Goal: Task Accomplishment & Management: Manage account settings

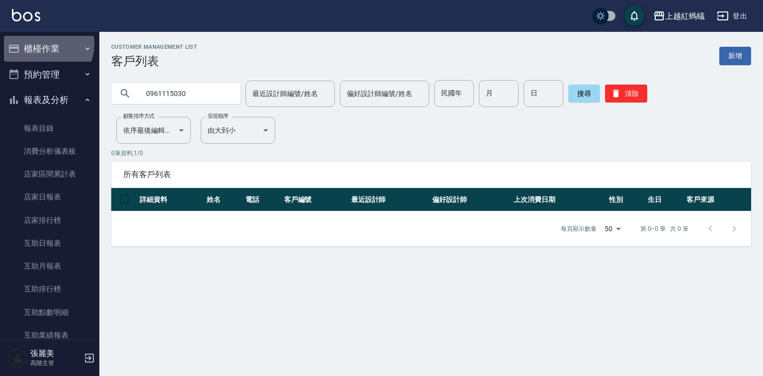
click at [44, 44] on button "櫃檯作業" at bounding box center [49, 49] width 91 height 26
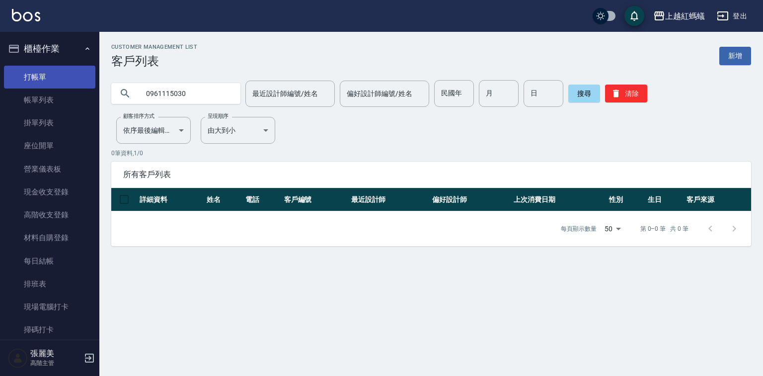
click at [73, 78] on link "打帳單" at bounding box center [49, 77] width 91 height 23
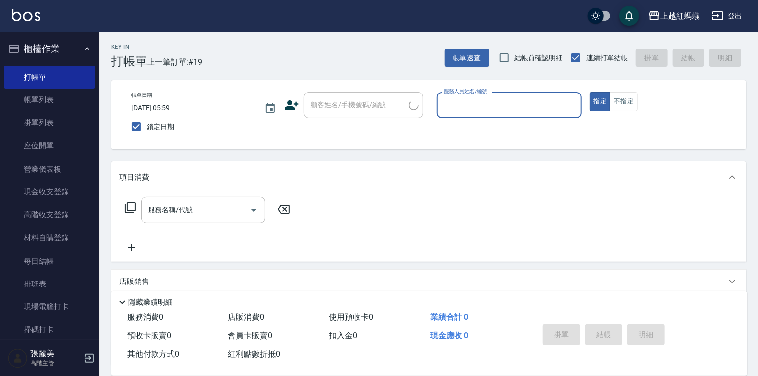
click at [512, 109] on input "服務人員姓名/編號" at bounding box center [509, 104] width 136 height 17
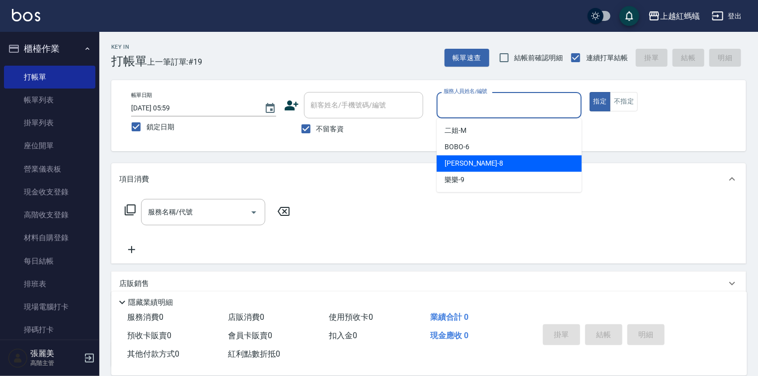
click at [477, 164] on div "[PERSON_NAME] -8" at bounding box center [509, 163] width 145 height 16
type input "[PERSON_NAME]-8"
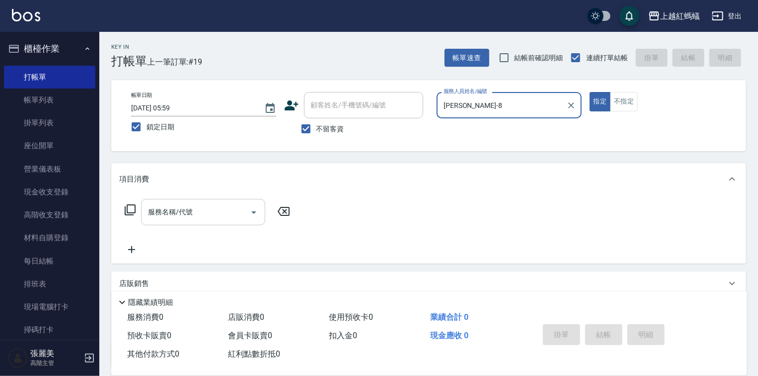
click at [217, 215] on input "服務名稱/代號" at bounding box center [196, 211] width 100 height 17
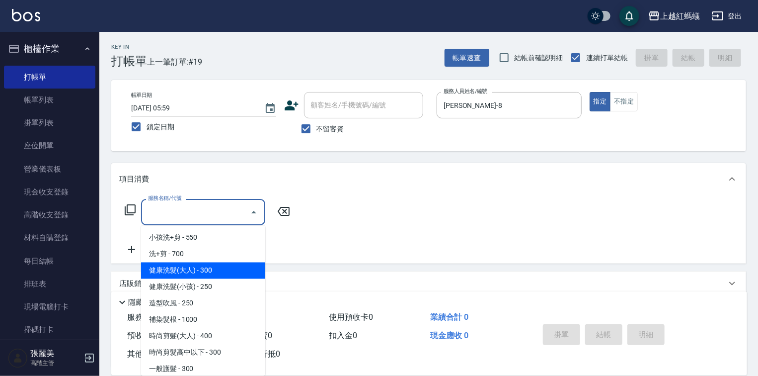
click at [248, 269] on span "健康洗髮(大人) - 300" at bounding box center [203, 270] width 124 height 16
type input "健康洗髮(大人)(201)"
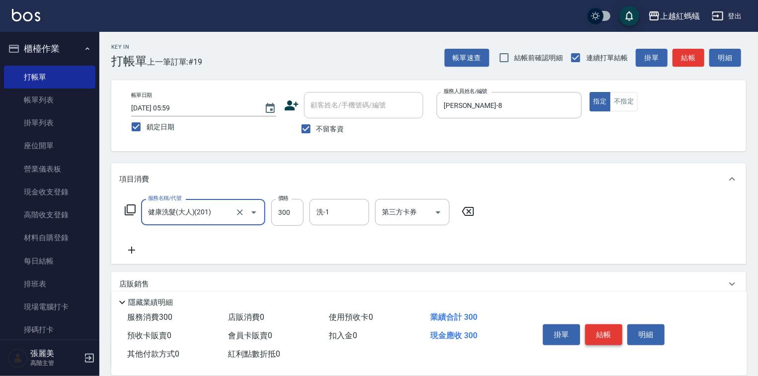
click at [614, 327] on button "結帳" at bounding box center [603, 334] width 37 height 21
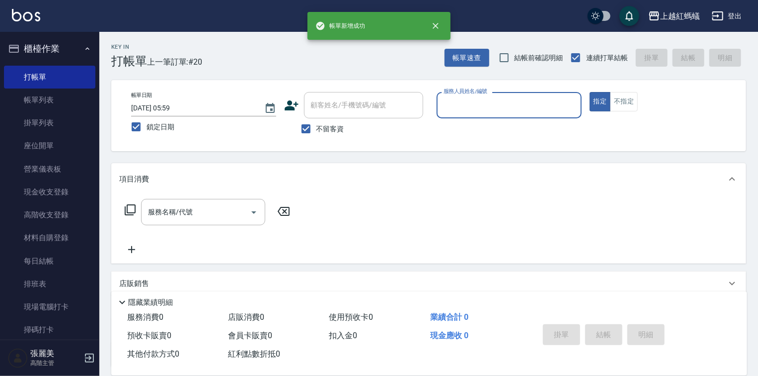
click at [483, 96] on div "服務人員姓名/編號" at bounding box center [509, 105] width 145 height 26
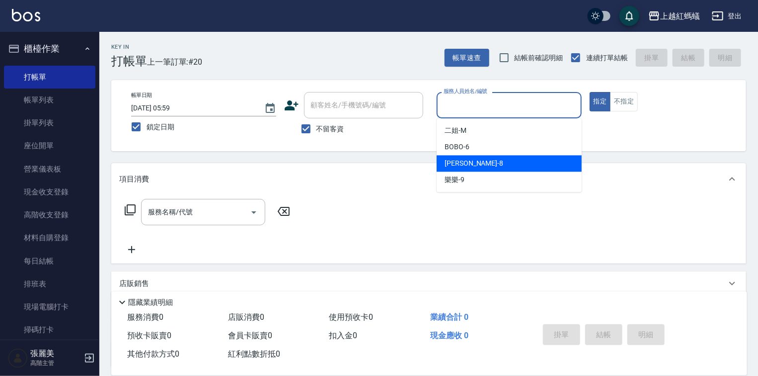
click at [471, 164] on div "[PERSON_NAME] -8" at bounding box center [509, 163] width 145 height 16
type input "[PERSON_NAME]-8"
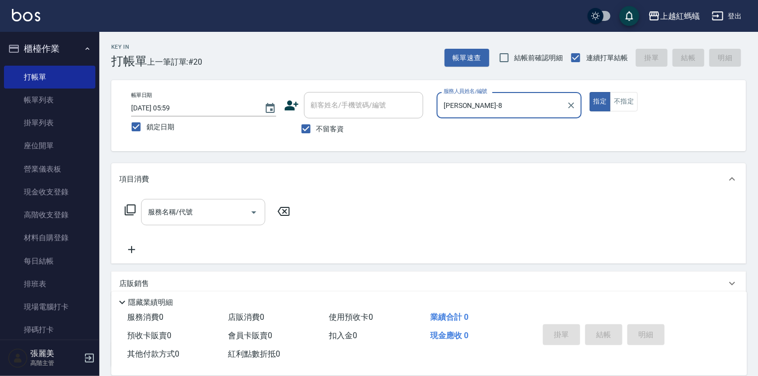
click at [218, 211] on input "服務名稱/代號" at bounding box center [196, 211] width 100 height 17
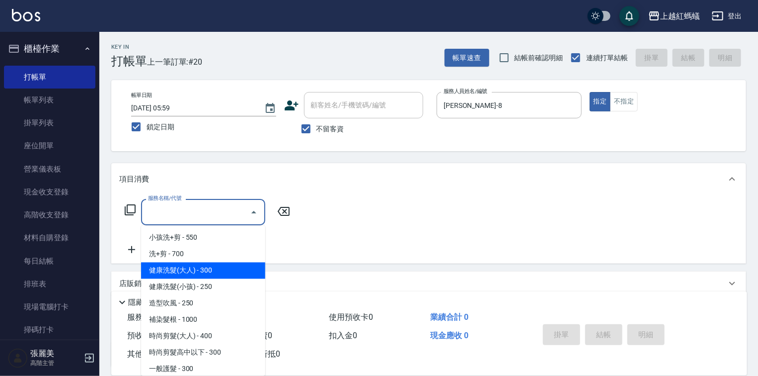
click at [231, 270] on span "健康洗髮(大人) - 300" at bounding box center [203, 270] width 124 height 16
type input "健康洗髮(大人)(201)"
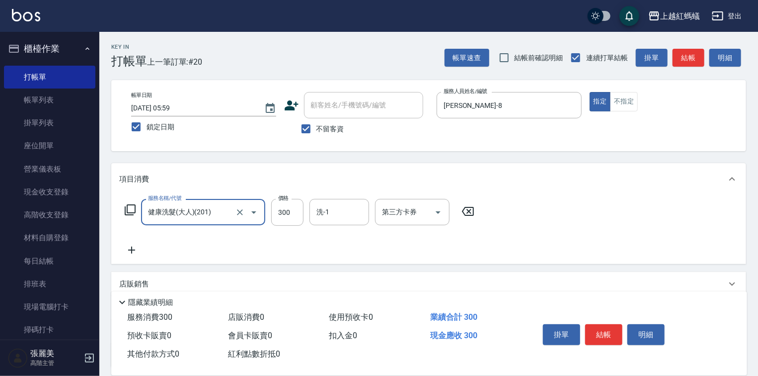
click at [596, 325] on button "結帳" at bounding box center [603, 334] width 37 height 21
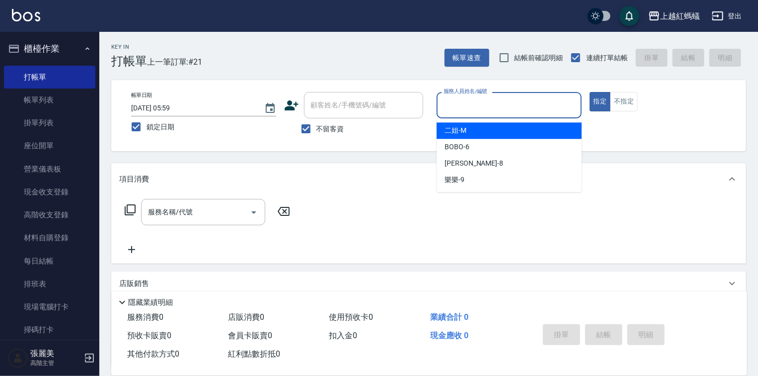
click at [497, 99] on input "服務人員姓名/編號" at bounding box center [509, 104] width 136 height 17
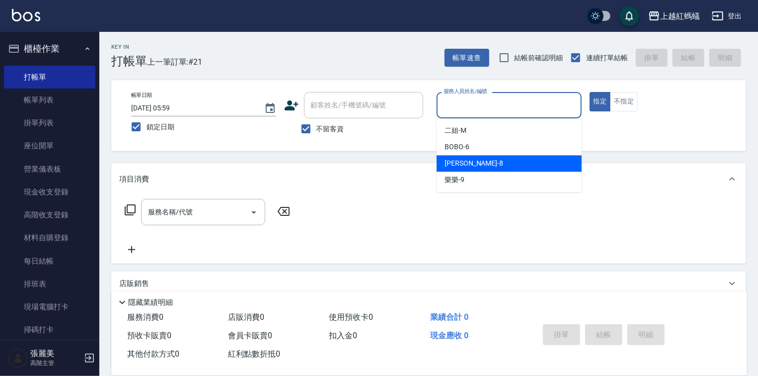
click at [472, 161] on div "[PERSON_NAME] -8" at bounding box center [509, 163] width 145 height 16
type input "[PERSON_NAME]-8"
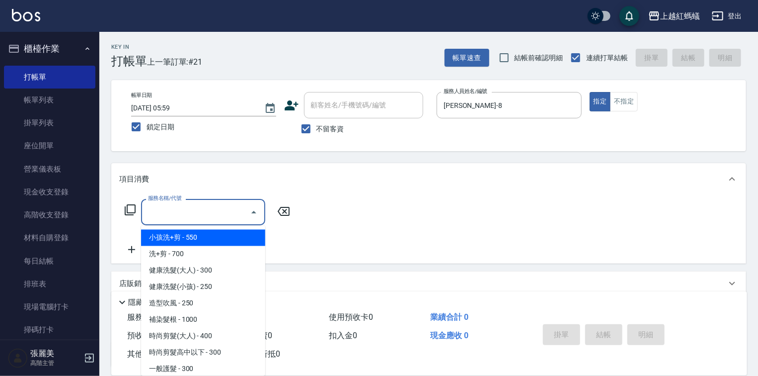
click at [197, 215] on input "服務名稱/代號" at bounding box center [196, 211] width 100 height 17
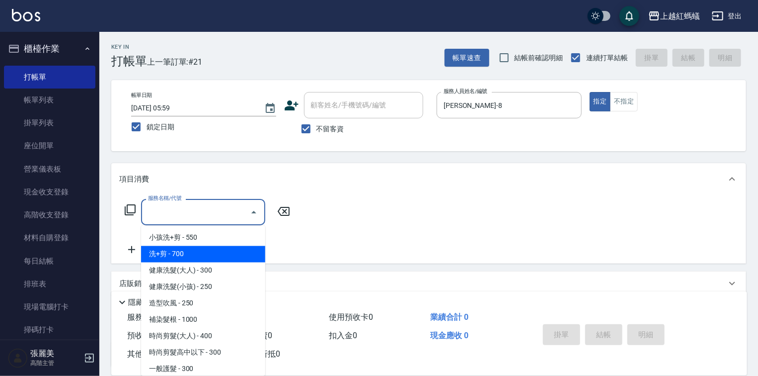
click at [169, 255] on span "洗+剪 - 700" at bounding box center [203, 254] width 124 height 16
type input "洗+剪(200)"
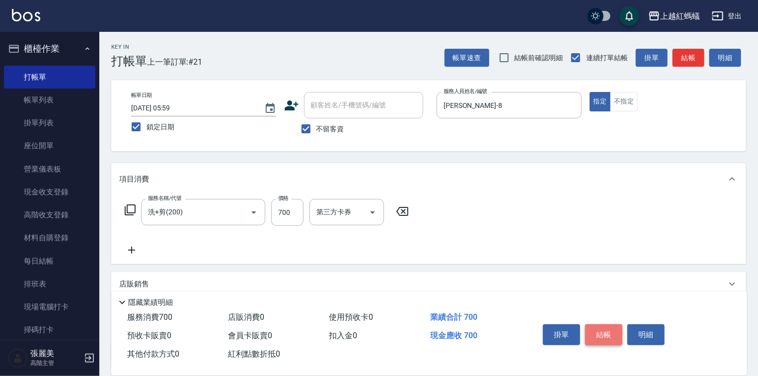
click at [603, 328] on button "結帳" at bounding box center [603, 334] width 37 height 21
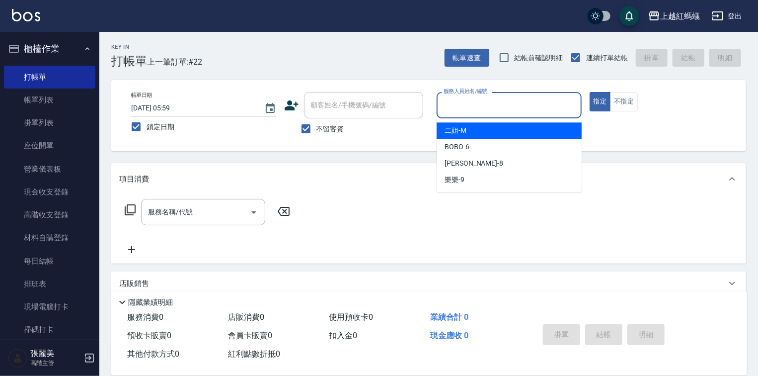
click at [513, 99] on input "服務人員姓名/編號" at bounding box center [509, 104] width 136 height 17
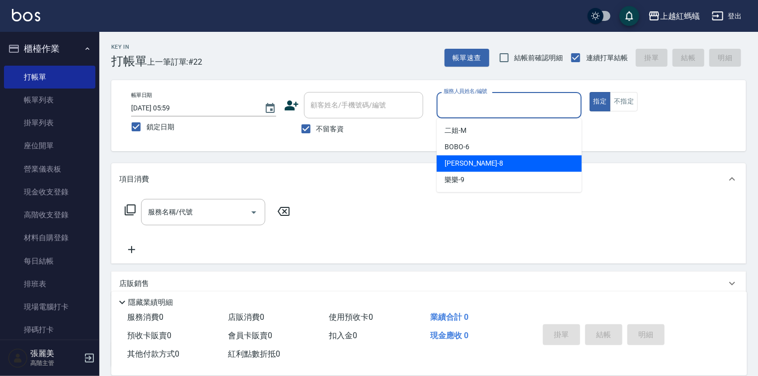
click at [471, 162] on div "[PERSON_NAME] -8" at bounding box center [509, 163] width 145 height 16
type input "[PERSON_NAME]-8"
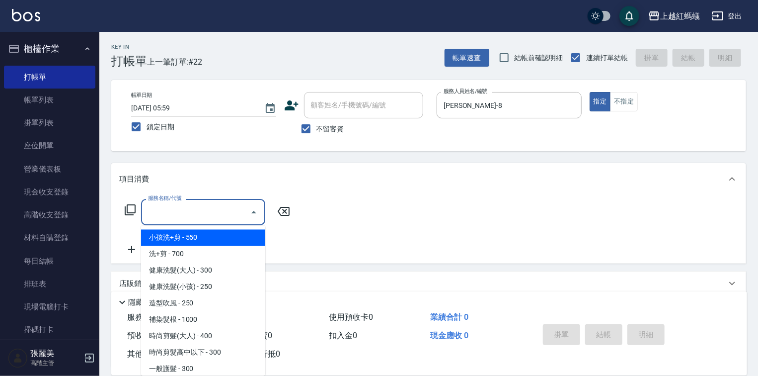
click at [182, 209] on div "服務名稱/代號 服務名稱/代號" at bounding box center [203, 212] width 124 height 26
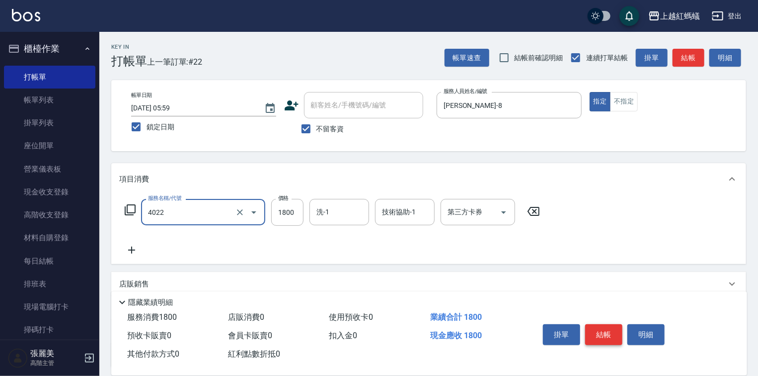
type input "時尚染髮(中)(4022)"
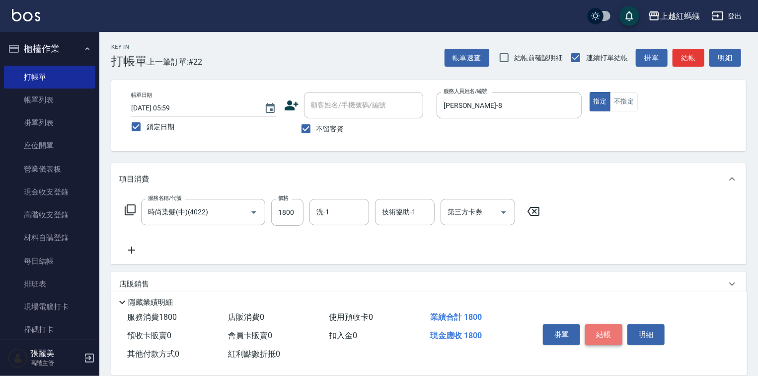
click at [610, 330] on button "結帳" at bounding box center [603, 334] width 37 height 21
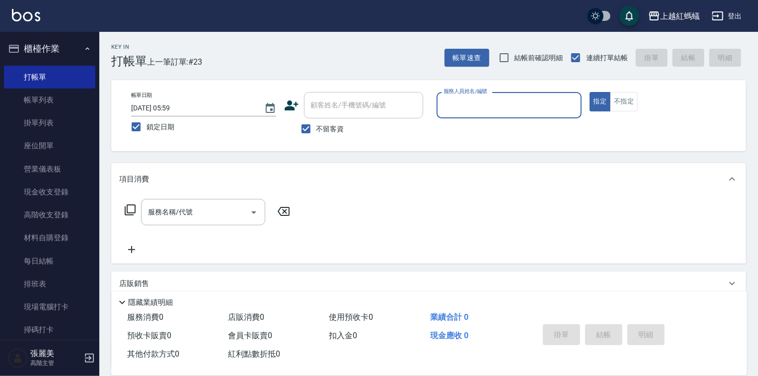
click at [463, 95] on div "服務人員姓名/編號" at bounding box center [509, 105] width 145 height 26
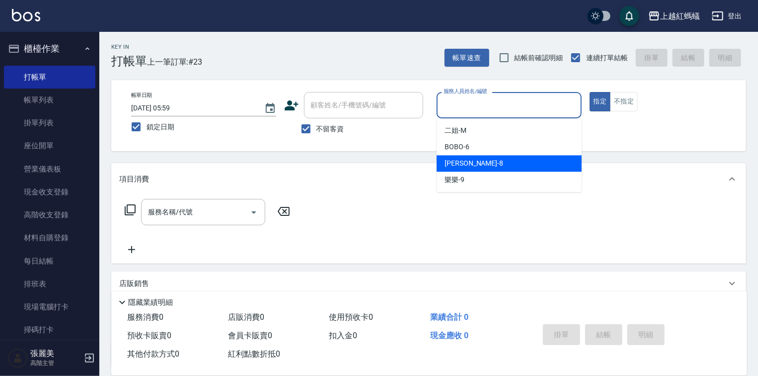
click at [481, 159] on div "[PERSON_NAME] -8" at bounding box center [509, 163] width 145 height 16
type input "[PERSON_NAME]-8"
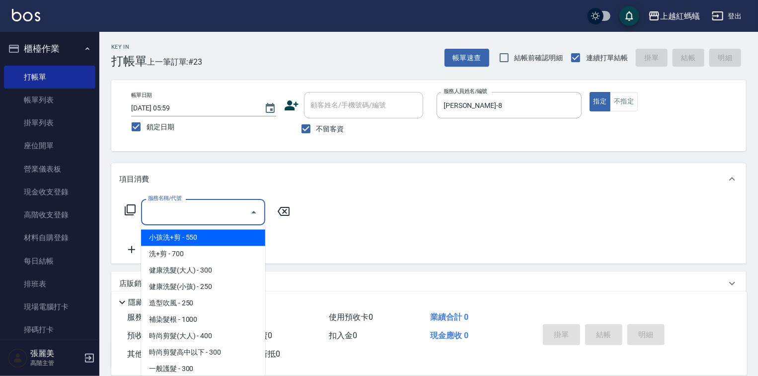
click at [239, 213] on input "服務名稱/代號" at bounding box center [196, 211] width 100 height 17
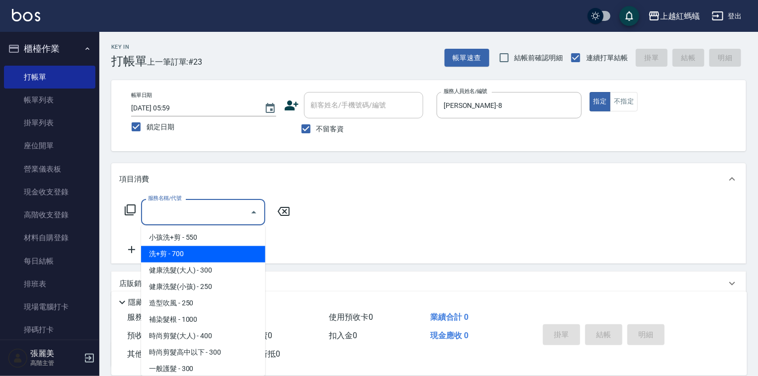
click at [174, 250] on span "洗+剪 - 700" at bounding box center [203, 254] width 124 height 16
type input "洗+剪(200)"
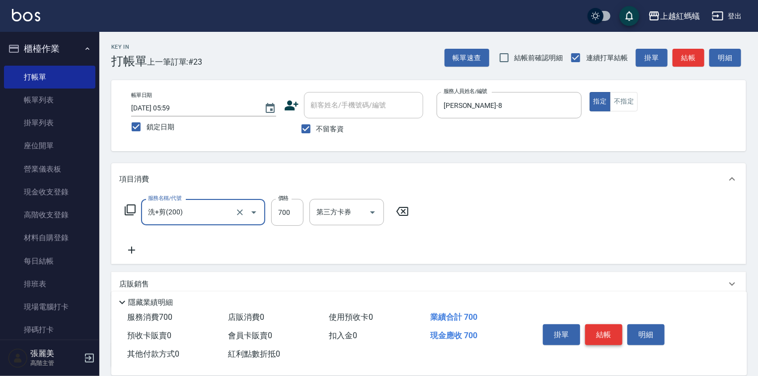
click at [604, 336] on button "結帳" at bounding box center [603, 334] width 37 height 21
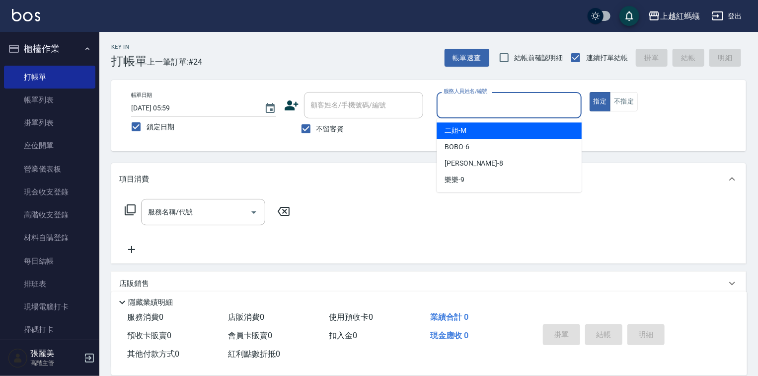
click at [455, 110] on input "服務人員姓名/編號" at bounding box center [509, 104] width 136 height 17
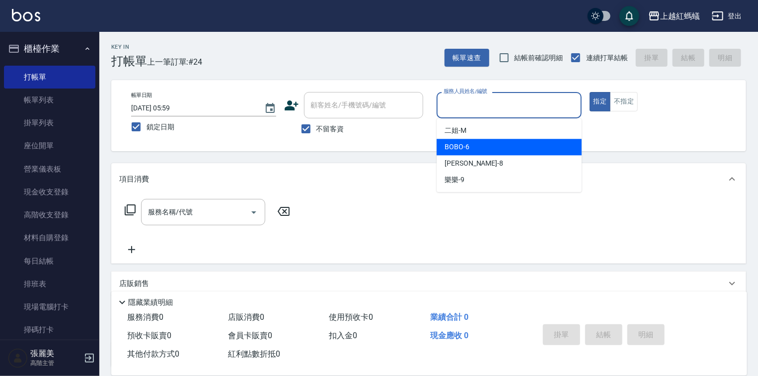
click at [511, 153] on div "BOBO -6" at bounding box center [509, 147] width 145 height 16
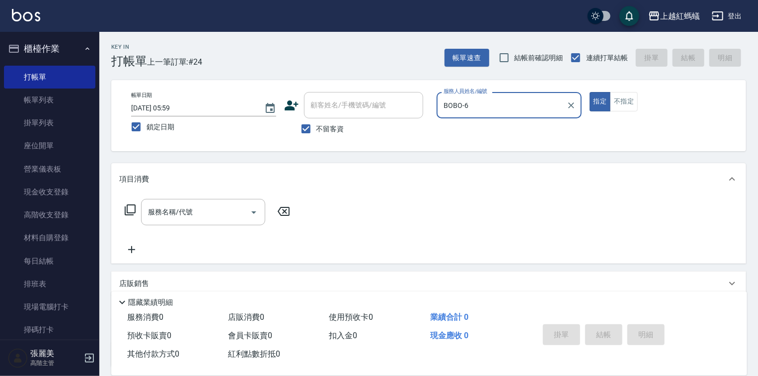
click at [478, 109] on input "BOBO-6" at bounding box center [501, 104] width 121 height 17
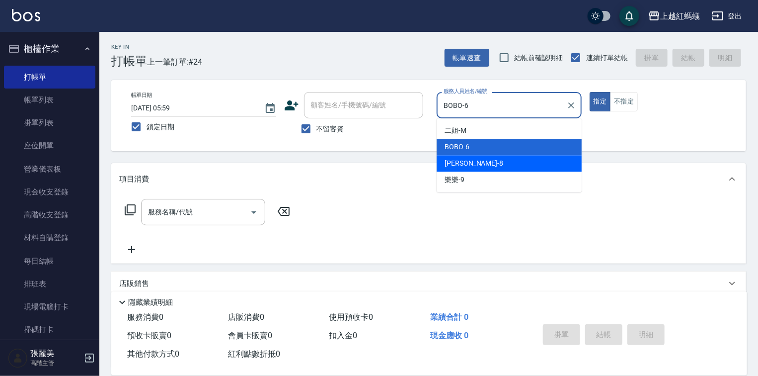
click at [481, 167] on div "[PERSON_NAME] -8" at bounding box center [509, 163] width 145 height 16
type input "[PERSON_NAME]-8"
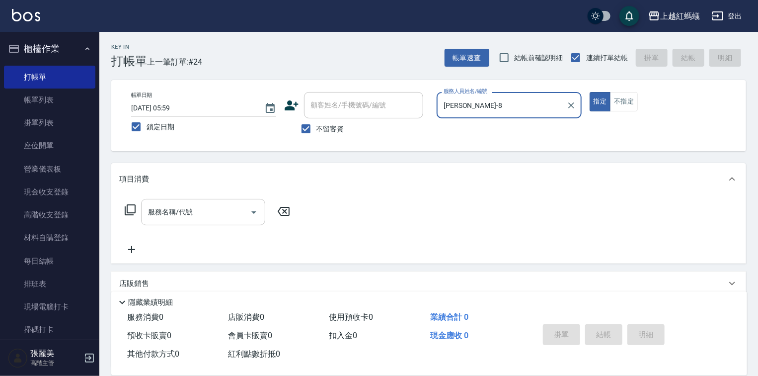
click at [225, 205] on input "服務名稱/代號" at bounding box center [196, 211] width 100 height 17
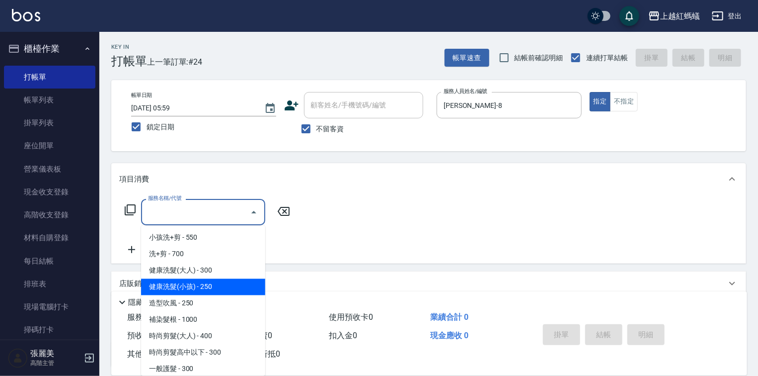
click at [233, 281] on span "健康洗髮(小孩) - 250" at bounding box center [203, 287] width 124 height 16
type input "健康洗髮(小孩)(202)"
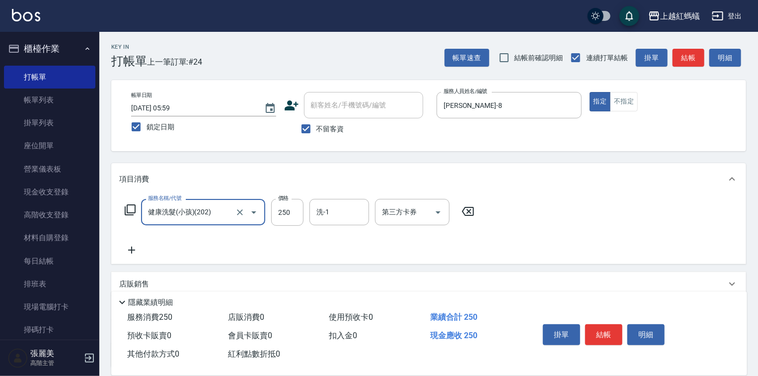
click at [465, 211] on icon at bounding box center [468, 211] width 25 height 12
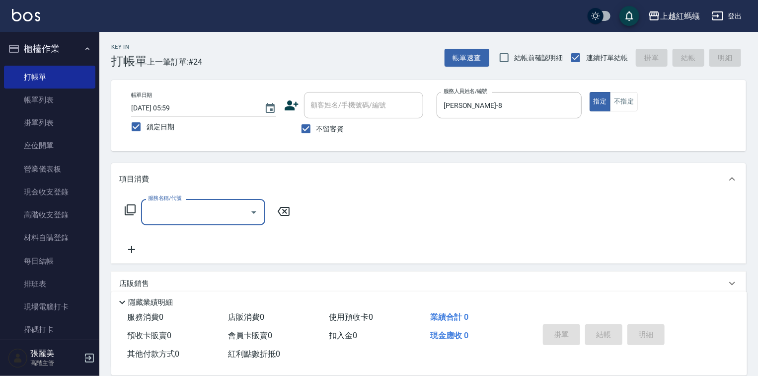
click at [225, 211] on input "服務名稱/代號" at bounding box center [196, 211] width 100 height 17
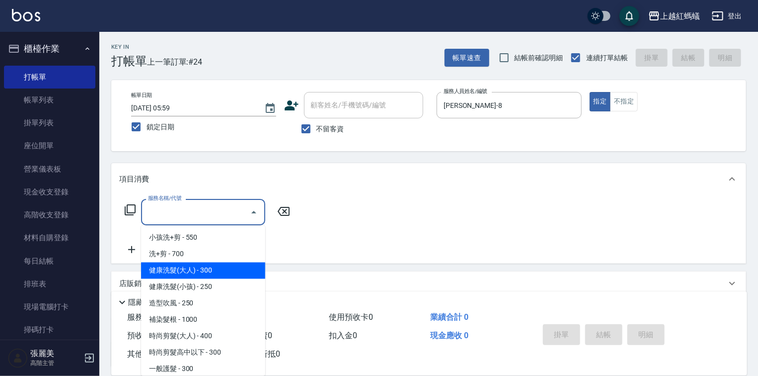
click at [225, 271] on span "健康洗髮(大人) - 300" at bounding box center [203, 270] width 124 height 16
type input "健康洗髮(大人)(201)"
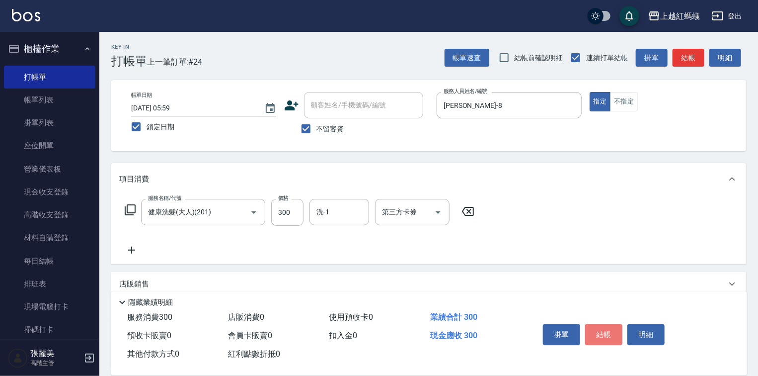
drag, startPoint x: 602, startPoint y: 332, endPoint x: 593, endPoint y: 327, distance: 10.2
click at [602, 332] on button "結帳" at bounding box center [603, 334] width 37 height 21
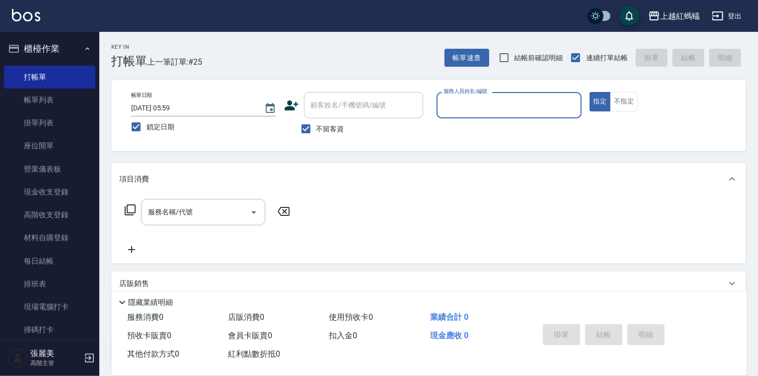
click at [463, 93] on label "服務人員姓名/編號" at bounding box center [466, 90] width 44 height 7
click at [463, 96] on input "服務人員姓名/編號" at bounding box center [509, 104] width 136 height 17
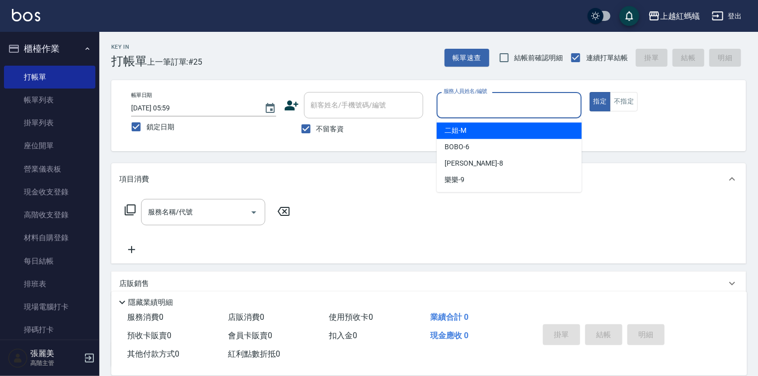
click at [463, 97] on input "服務人員姓名/編號" at bounding box center [509, 104] width 136 height 17
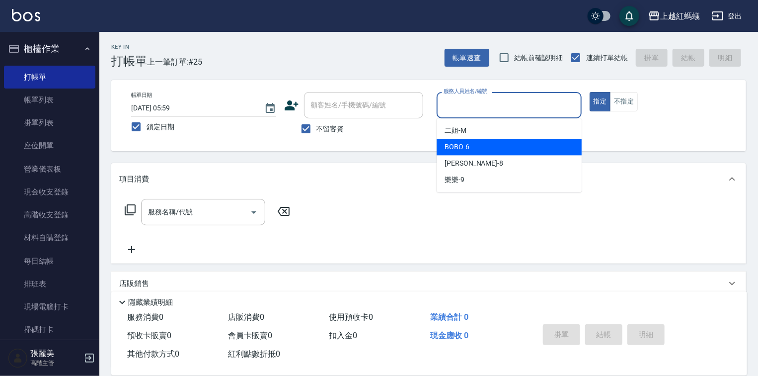
click at [481, 151] on div "BOBO -6" at bounding box center [509, 147] width 145 height 16
type input "BOBO-6"
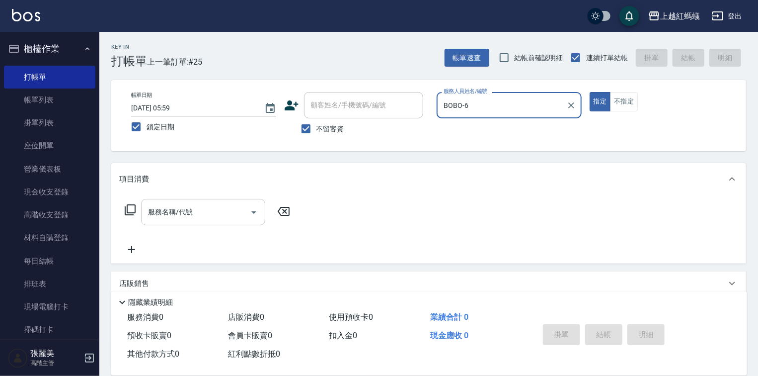
click at [222, 214] on input "服務名稱/代號" at bounding box center [196, 211] width 100 height 17
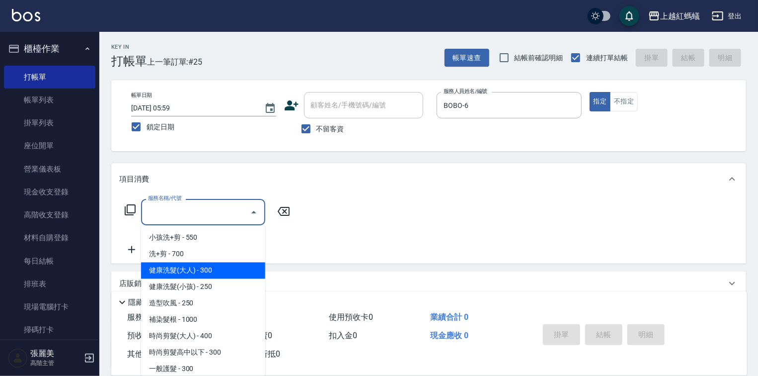
click at [238, 263] on span "健康洗髮(大人) - 300" at bounding box center [203, 270] width 124 height 16
type input "健康洗髮(大人)(201)"
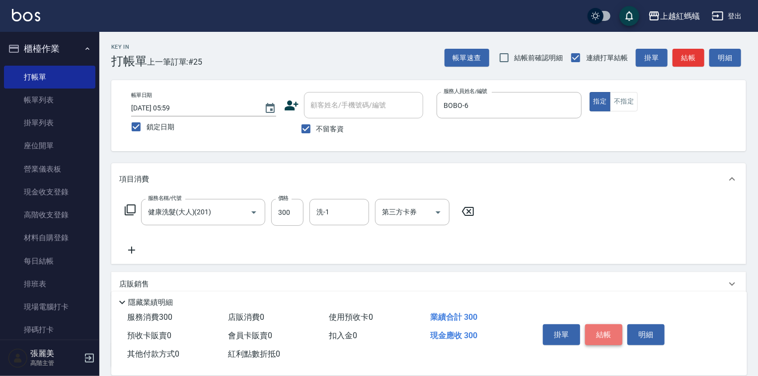
click at [617, 335] on button "結帳" at bounding box center [603, 334] width 37 height 21
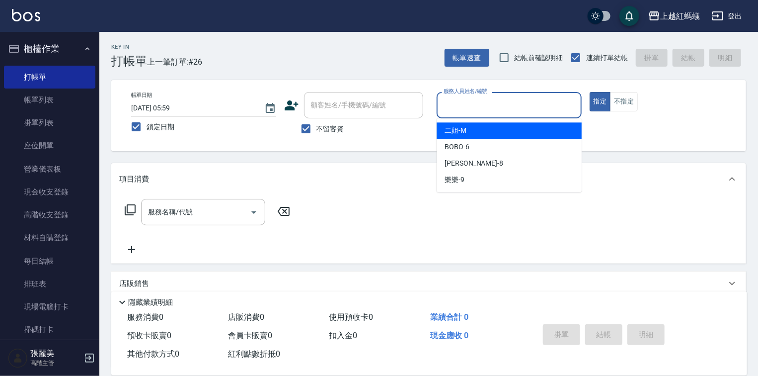
click at [469, 107] on input "服務人員姓名/編號" at bounding box center [509, 104] width 136 height 17
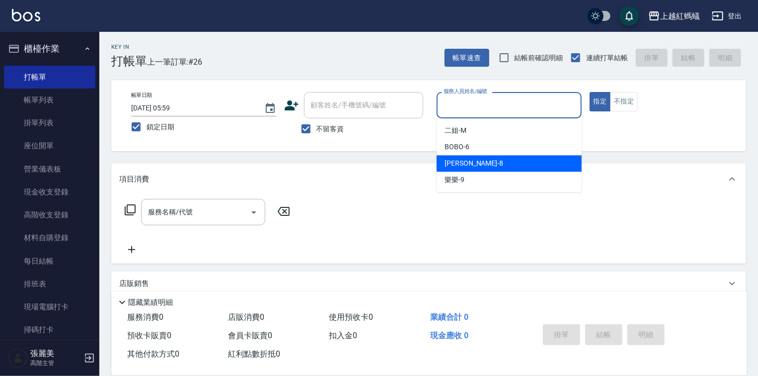
click at [473, 164] on div "[PERSON_NAME] -8" at bounding box center [509, 163] width 145 height 16
type input "[PERSON_NAME]-8"
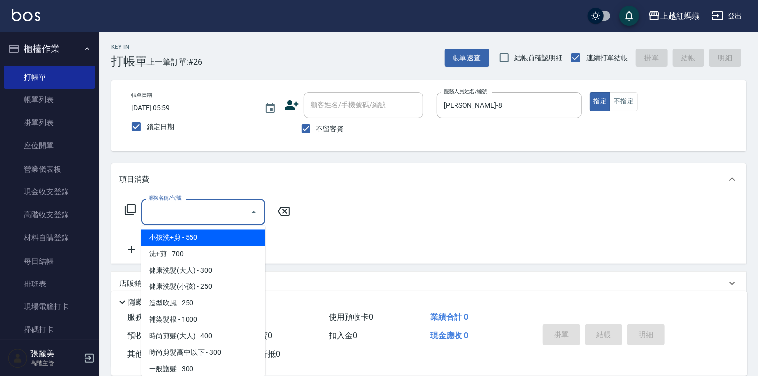
click at [210, 206] on input "服務名稱/代號" at bounding box center [196, 211] width 100 height 17
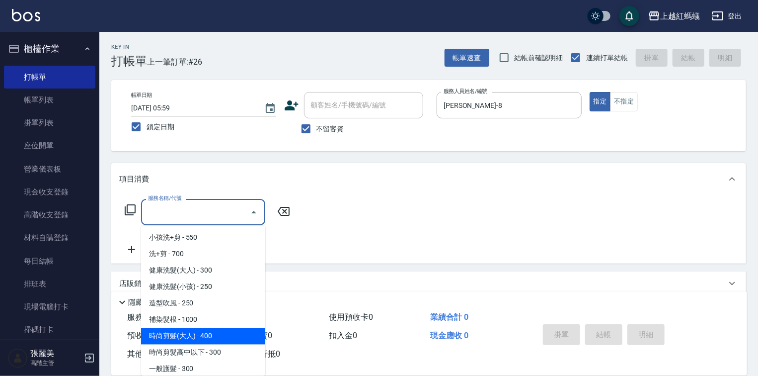
click at [228, 337] on span "時尚剪髮(大人) - 400" at bounding box center [203, 336] width 124 height 16
type input "時尚剪髮(大人)(301)"
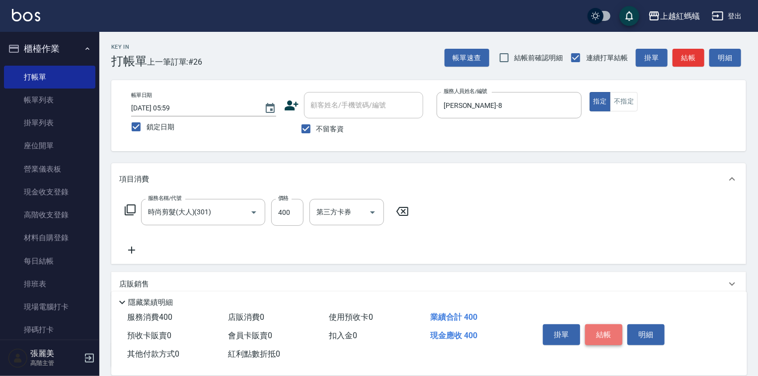
click at [596, 331] on button "結帳" at bounding box center [603, 334] width 37 height 21
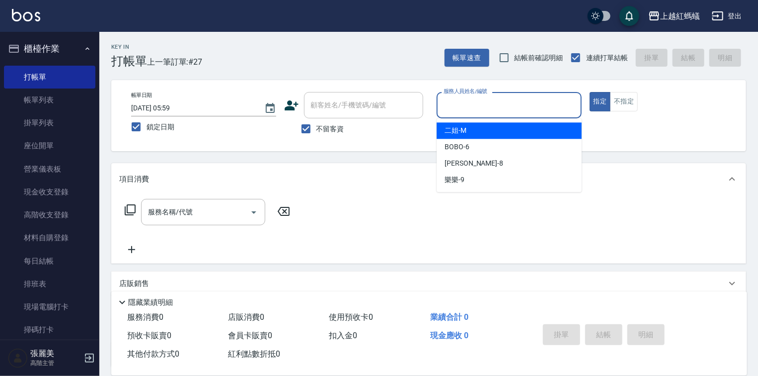
click at [463, 108] on input "服務人員姓名/編號" at bounding box center [509, 104] width 136 height 17
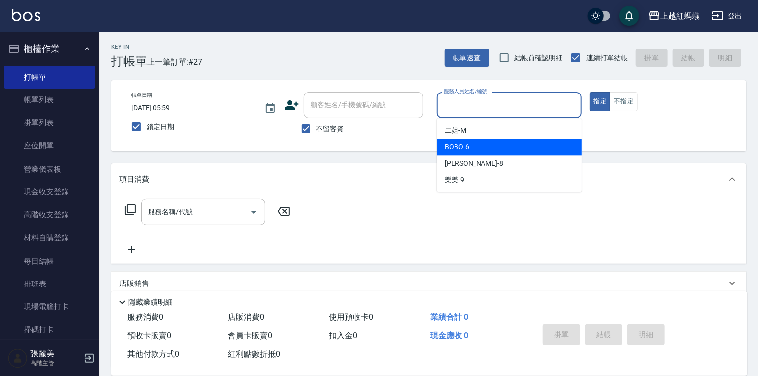
drag, startPoint x: 467, startPoint y: 158, endPoint x: 485, endPoint y: 129, distance: 33.8
click at [481, 137] on ul "二姐 -M BOBO -6 [PERSON_NAME] -8 樂樂 -9" at bounding box center [509, 155] width 145 height 74
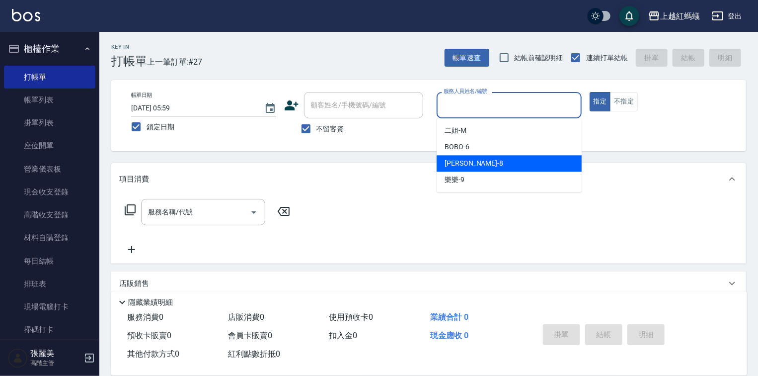
click at [498, 165] on div "[PERSON_NAME] -8" at bounding box center [509, 163] width 145 height 16
type input "[PERSON_NAME]-8"
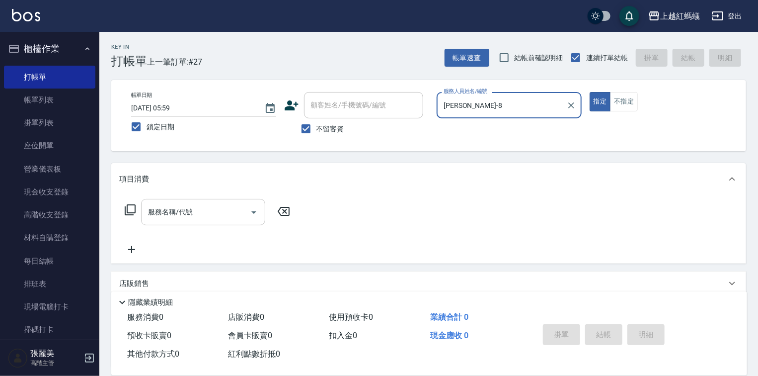
click at [199, 203] on input "服務名稱/代號" at bounding box center [196, 211] width 100 height 17
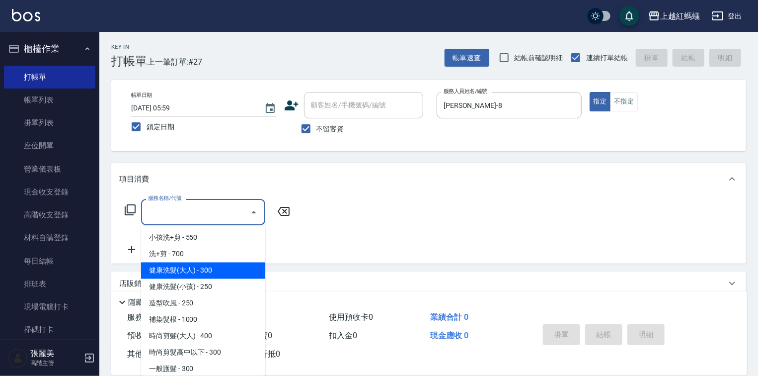
click at [217, 268] on span "健康洗髮(大人) - 300" at bounding box center [203, 270] width 124 height 16
type input "健康洗髮(大人)(201)"
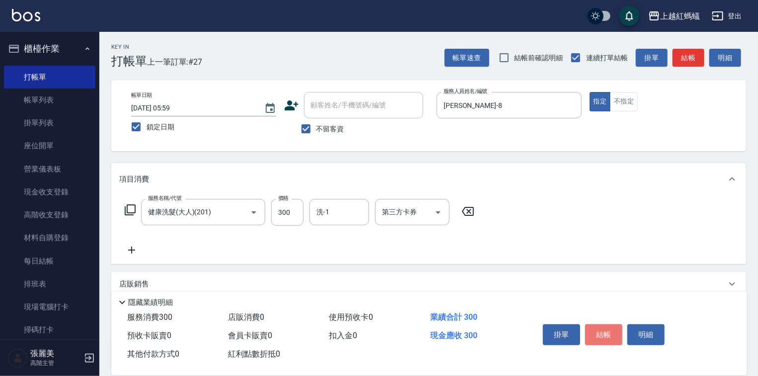
drag, startPoint x: 608, startPoint y: 336, endPoint x: 601, endPoint y: 334, distance: 7.4
click at [607, 336] on button "結帳" at bounding box center [603, 334] width 37 height 21
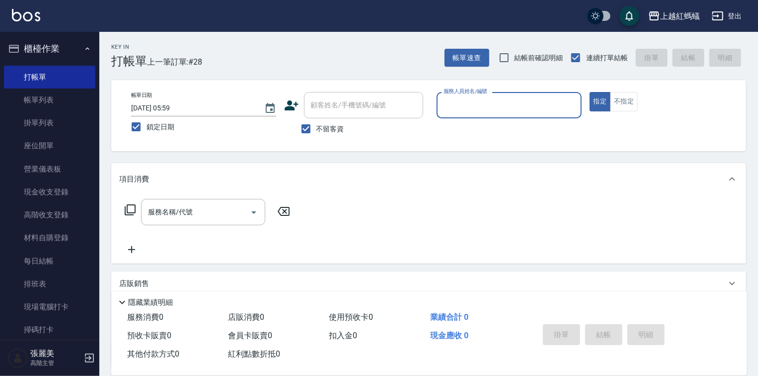
drag, startPoint x: 470, startPoint y: 95, endPoint x: 470, endPoint y: 113, distance: 18.4
click at [470, 95] on div "服務人員姓名/編號" at bounding box center [509, 105] width 145 height 26
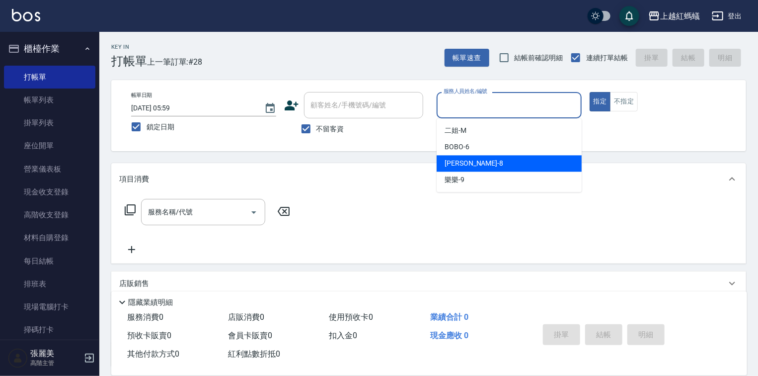
click at [471, 159] on div "[PERSON_NAME] -8" at bounding box center [509, 163] width 145 height 16
type input "[PERSON_NAME]-8"
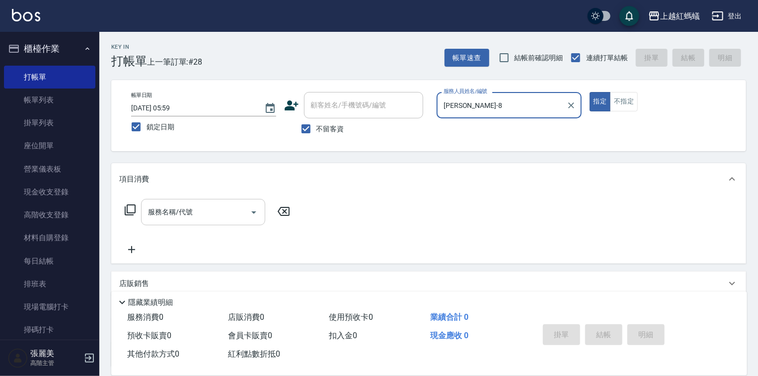
click at [229, 218] on input "服務名稱/代號" at bounding box center [196, 211] width 100 height 17
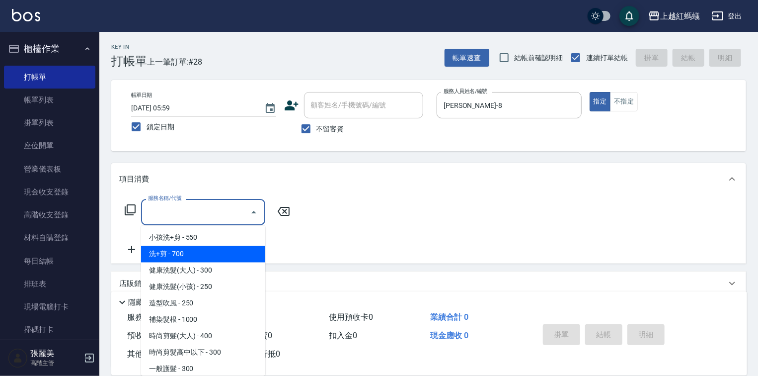
click at [148, 256] on span "洗+剪 - 700" at bounding box center [203, 254] width 124 height 16
type input "洗+剪(200)"
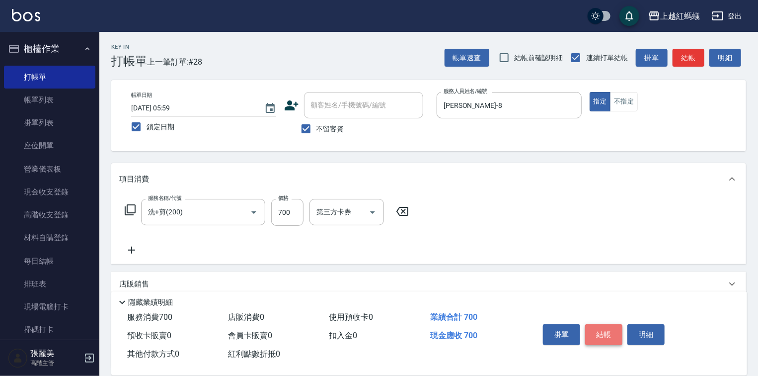
click at [607, 328] on button "結帳" at bounding box center [603, 334] width 37 height 21
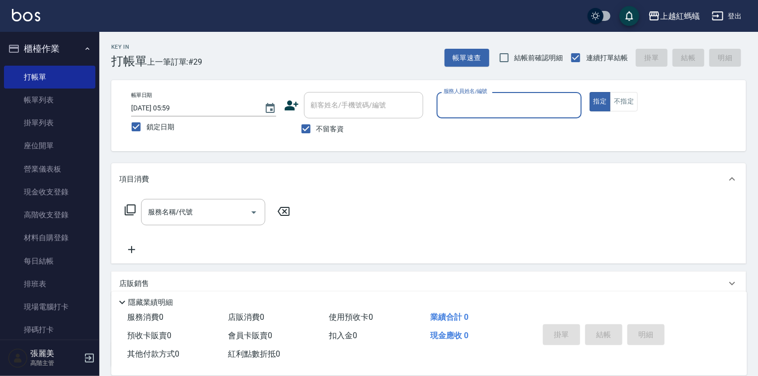
click at [481, 94] on label "服務人員姓名/編號" at bounding box center [466, 90] width 44 height 7
click at [481, 96] on input "服務人員姓名/編號" at bounding box center [509, 104] width 136 height 17
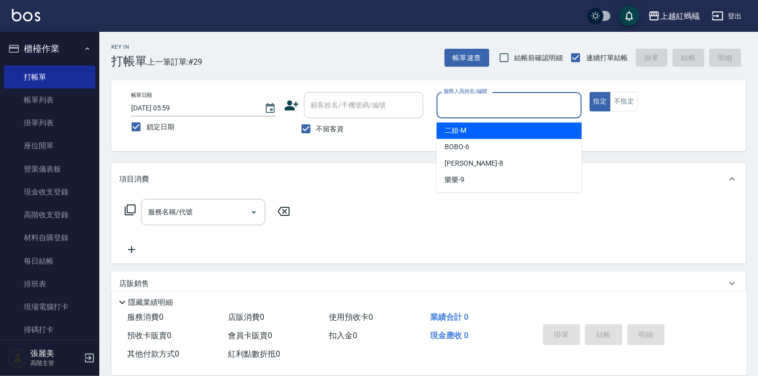
click at [482, 106] on input "服務人員姓名/編號" at bounding box center [509, 104] width 136 height 17
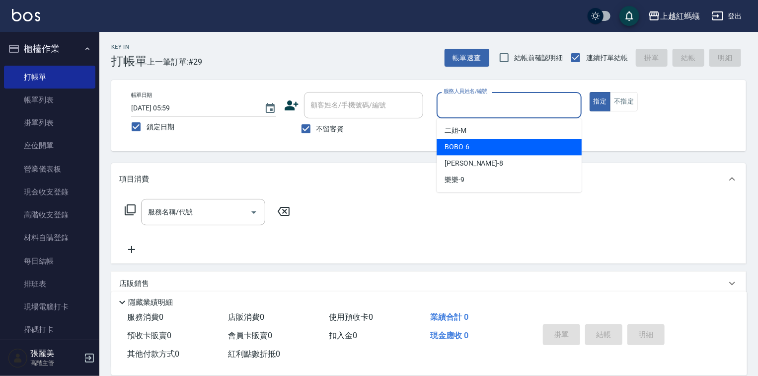
click at [477, 143] on div "BOBO -6" at bounding box center [509, 147] width 145 height 16
type input "BOBO-6"
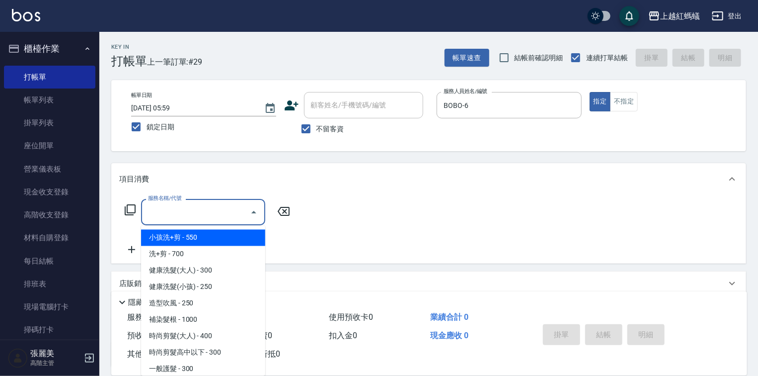
click at [221, 209] on input "服務名稱/代號" at bounding box center [196, 211] width 100 height 17
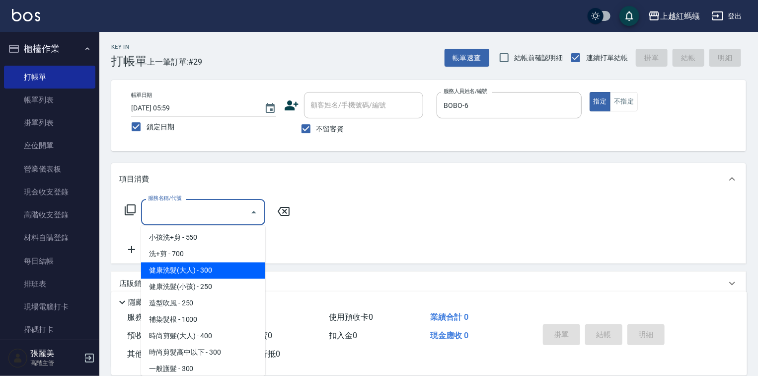
click at [233, 275] on span "健康洗髮(大人) - 300" at bounding box center [203, 270] width 124 height 16
type input "健康洗髮(大人)(201)"
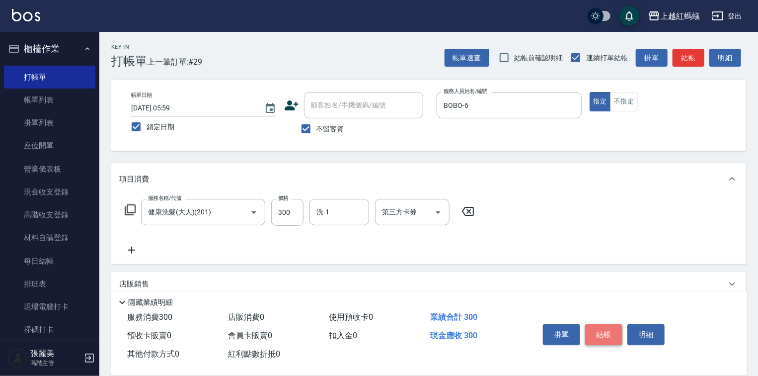
click at [596, 324] on button "結帳" at bounding box center [603, 334] width 37 height 21
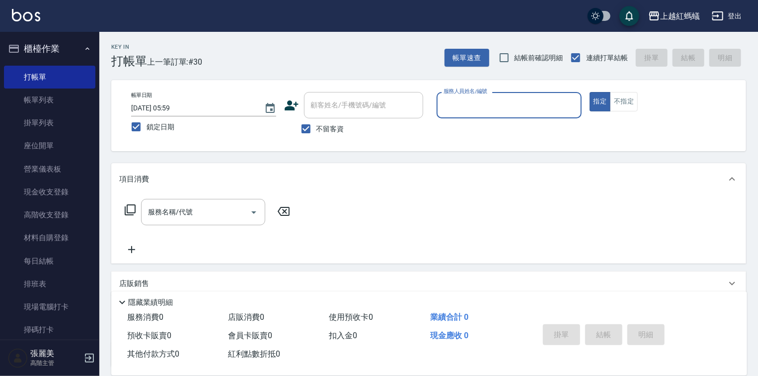
click at [458, 116] on div "服務人員姓名/編號" at bounding box center [509, 105] width 145 height 26
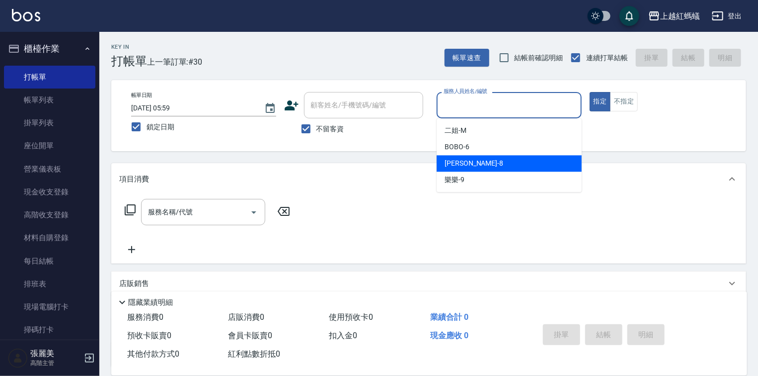
click at [463, 160] on span "[PERSON_NAME] -8" at bounding box center [474, 163] width 59 height 10
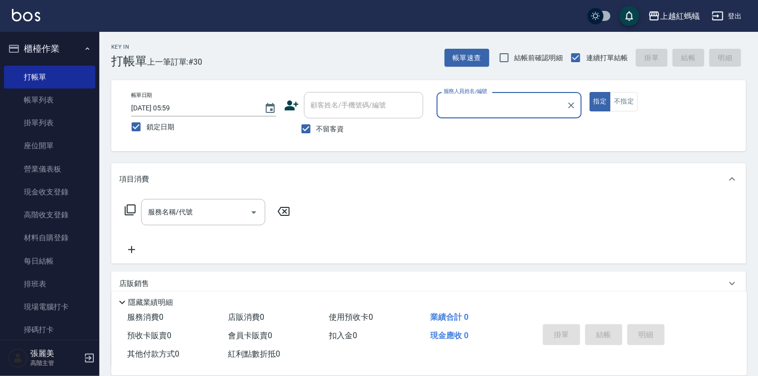
type input "[PERSON_NAME]-8"
click at [226, 213] on input "服務名稱/代號" at bounding box center [196, 211] width 100 height 17
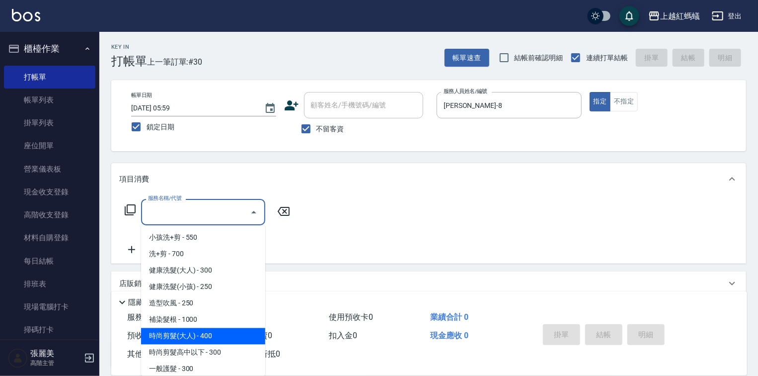
click at [206, 334] on span "時尚剪髮(大人) - 400" at bounding box center [203, 336] width 124 height 16
type input "時尚剪髮(大人)(301)"
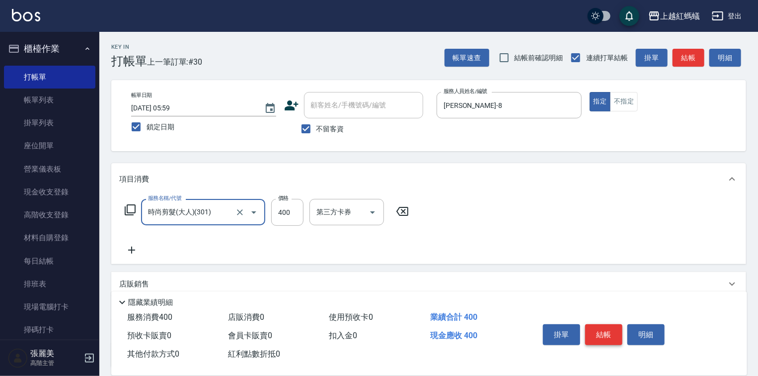
click at [588, 330] on button "結帳" at bounding box center [603, 334] width 37 height 21
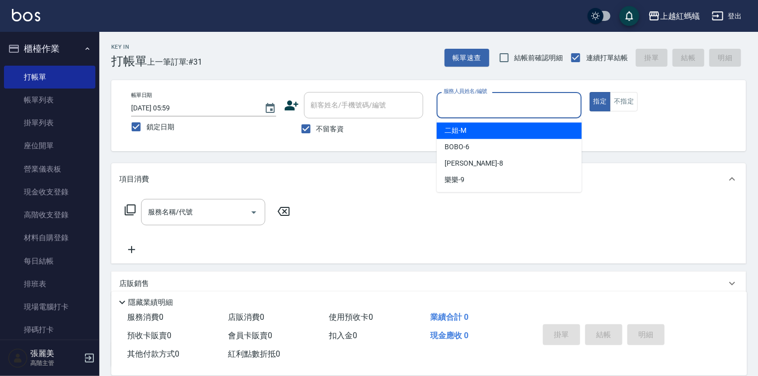
click at [493, 100] on input "服務人員姓名/編號" at bounding box center [509, 104] width 136 height 17
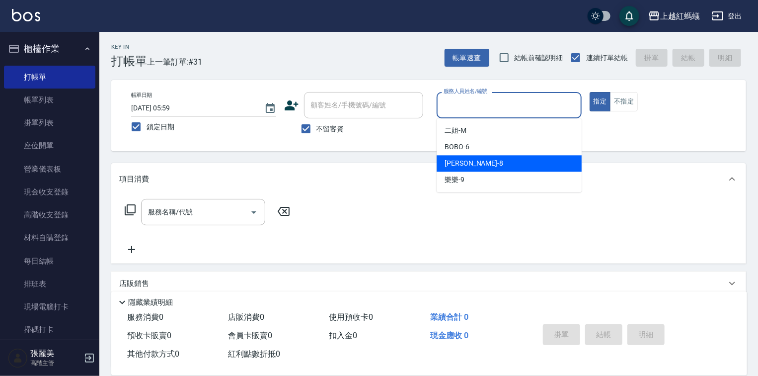
click at [471, 163] on div "[PERSON_NAME] -8" at bounding box center [509, 163] width 145 height 16
type input "[PERSON_NAME]-8"
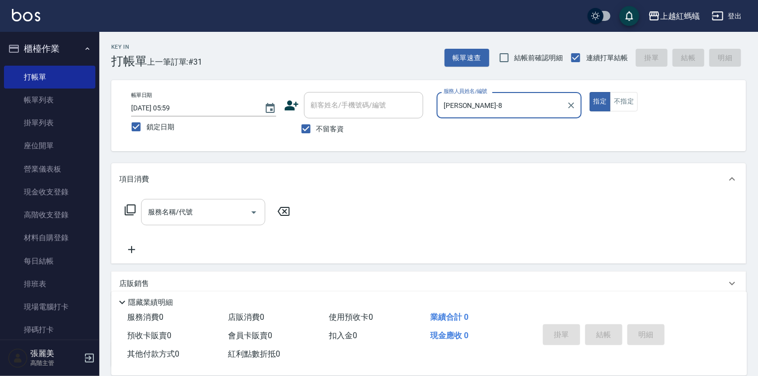
drag, startPoint x: 248, startPoint y: 206, endPoint x: 206, endPoint y: 212, distance: 42.6
click at [246, 206] on div at bounding box center [253, 212] width 15 height 26
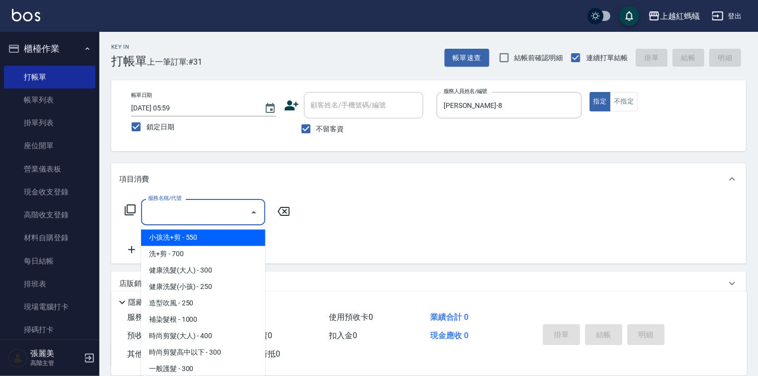
click at [215, 220] on input "服務名稱/代號" at bounding box center [196, 211] width 100 height 17
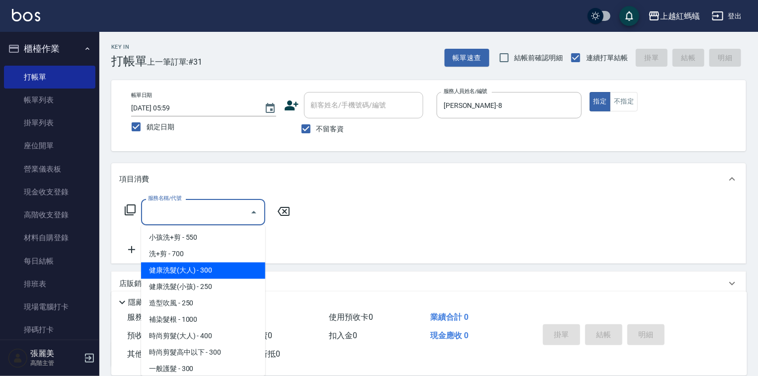
click at [225, 268] on span "健康洗髮(大人) - 300" at bounding box center [203, 270] width 124 height 16
type input "健康洗髮(大人)(201)"
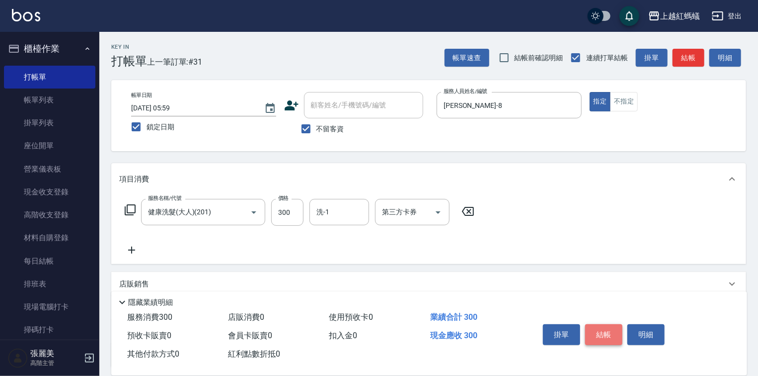
click at [594, 332] on button "結帳" at bounding box center [603, 334] width 37 height 21
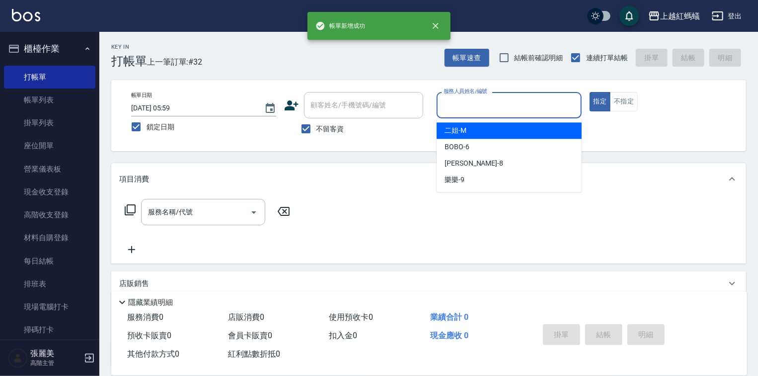
click at [494, 112] on input "服務人員姓名/編號" at bounding box center [509, 104] width 136 height 17
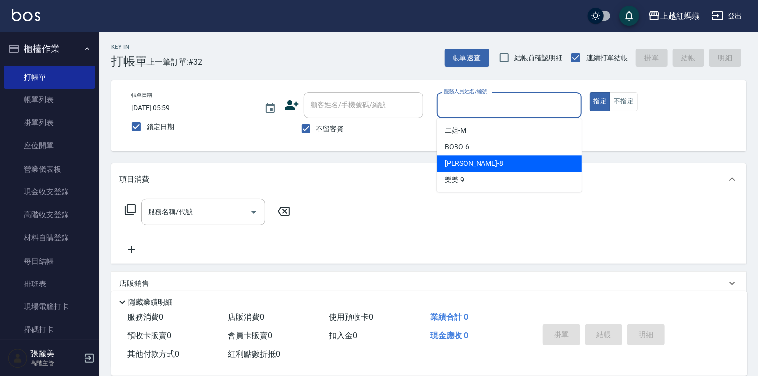
click at [481, 164] on div "[PERSON_NAME] -8" at bounding box center [509, 163] width 145 height 16
type input "[PERSON_NAME]-8"
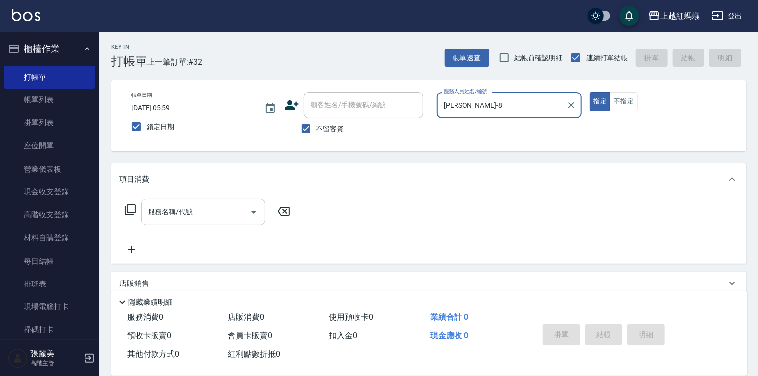
click at [233, 209] on input "服務名稱/代號" at bounding box center [196, 211] width 100 height 17
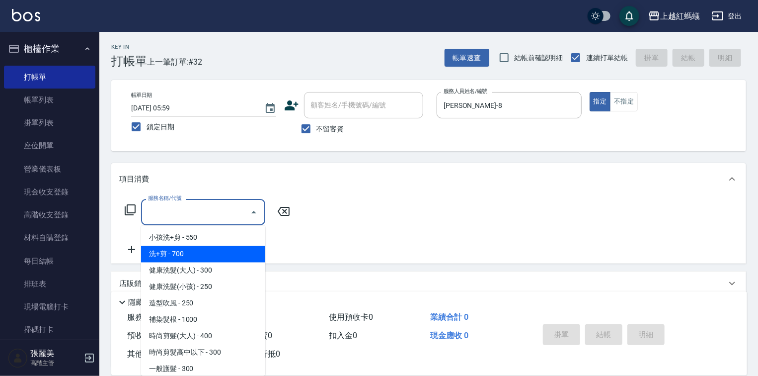
click at [155, 254] on span "洗+剪 - 700" at bounding box center [203, 254] width 124 height 16
type input "洗+剪(200)"
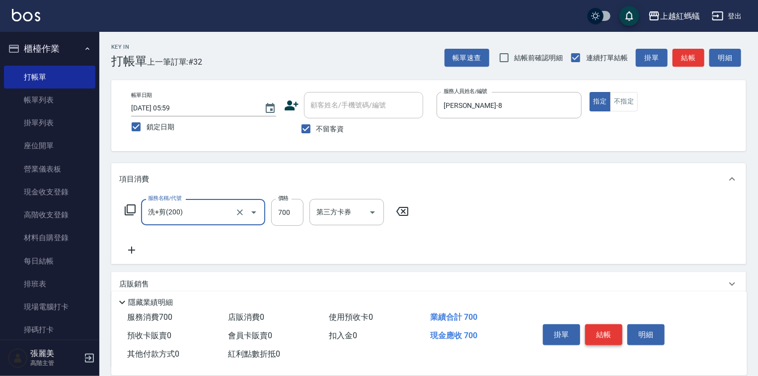
click at [596, 332] on button "結帳" at bounding box center [603, 334] width 37 height 21
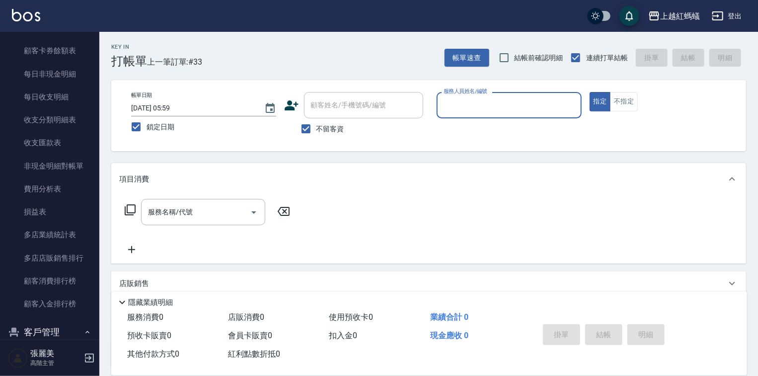
scroll to position [1292, 0]
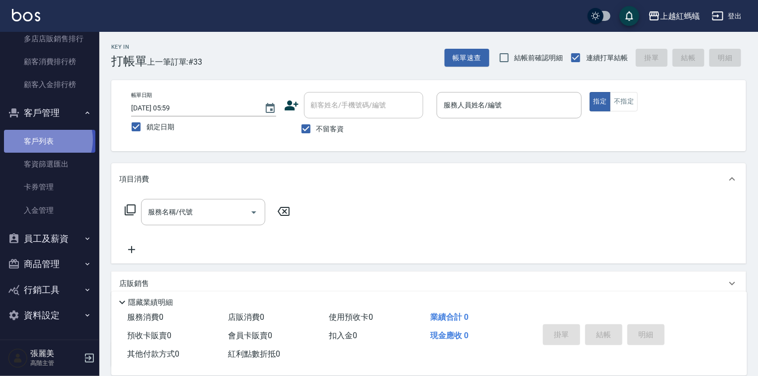
click at [44, 139] on link "客戶列表" at bounding box center [49, 141] width 91 height 23
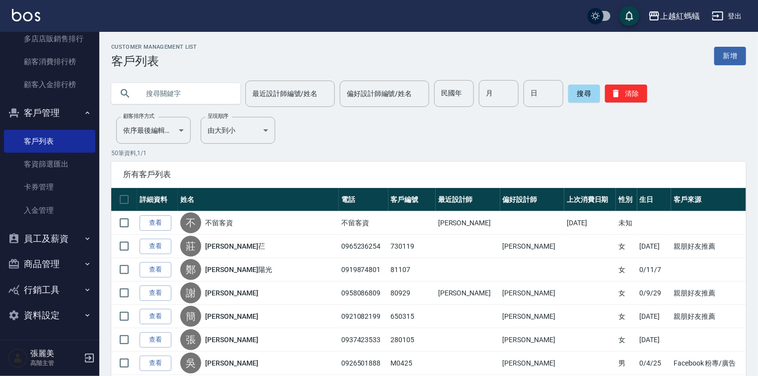
click at [201, 91] on input "text" at bounding box center [185, 93] width 93 height 27
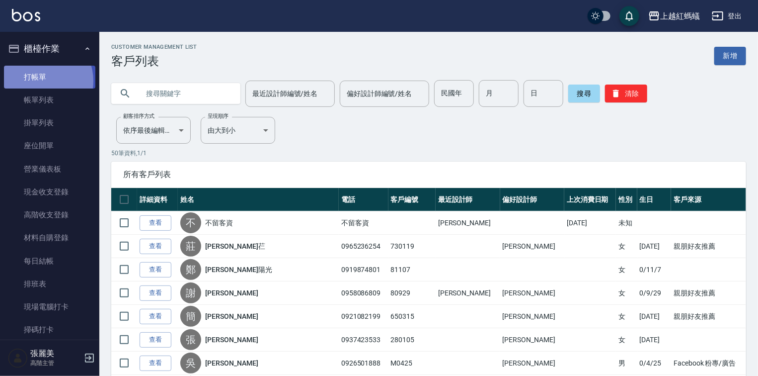
click at [42, 80] on link "打帳單" at bounding box center [49, 77] width 91 height 23
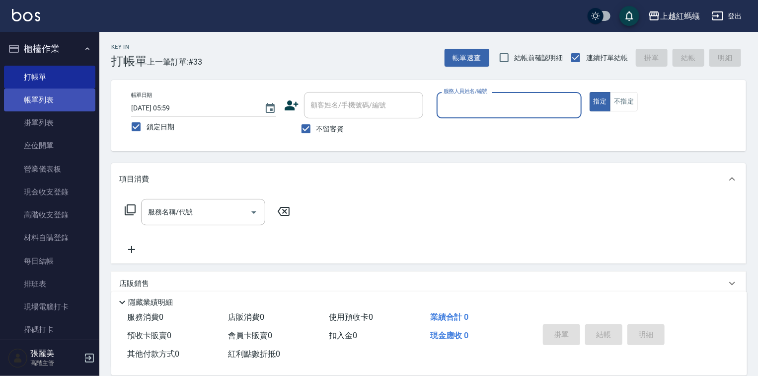
click at [55, 105] on link "帳單列表" at bounding box center [49, 99] width 91 height 23
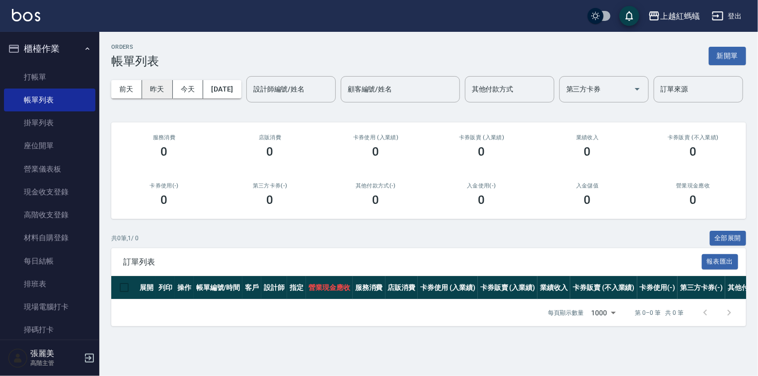
click at [155, 93] on button "昨天" at bounding box center [157, 89] width 31 height 18
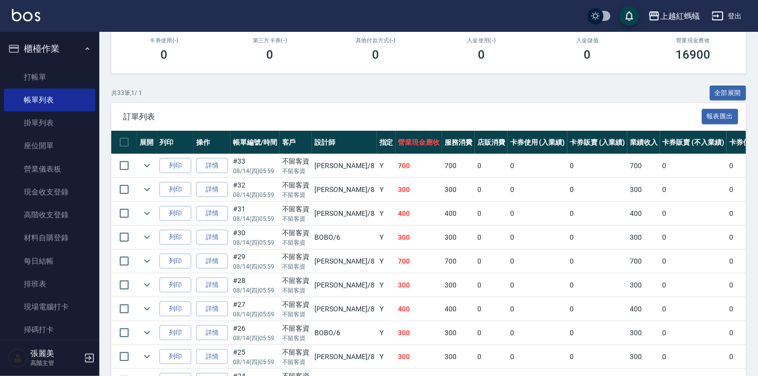
scroll to position [199, 0]
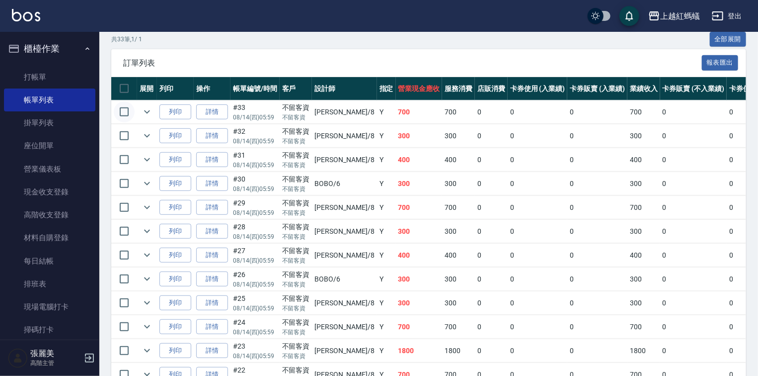
click at [126, 122] on input "checkbox" at bounding box center [124, 111] width 21 height 21
checkbox input "true"
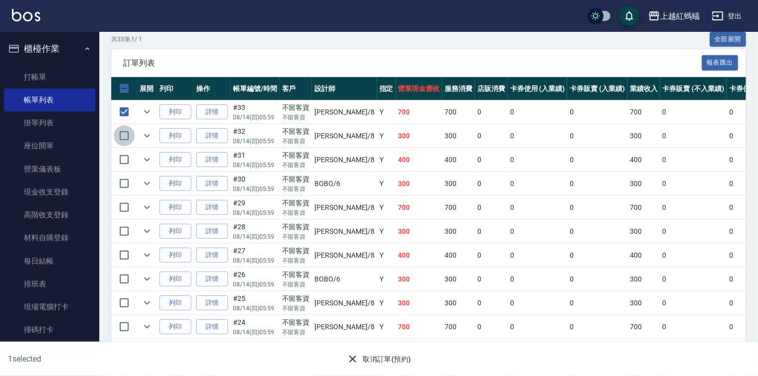
click at [125, 146] on input "checkbox" at bounding box center [124, 135] width 21 height 21
checkbox input "true"
click at [125, 170] on input "checkbox" at bounding box center [124, 159] width 21 height 21
checkbox input "true"
click at [125, 194] on input "checkbox" at bounding box center [124, 183] width 21 height 21
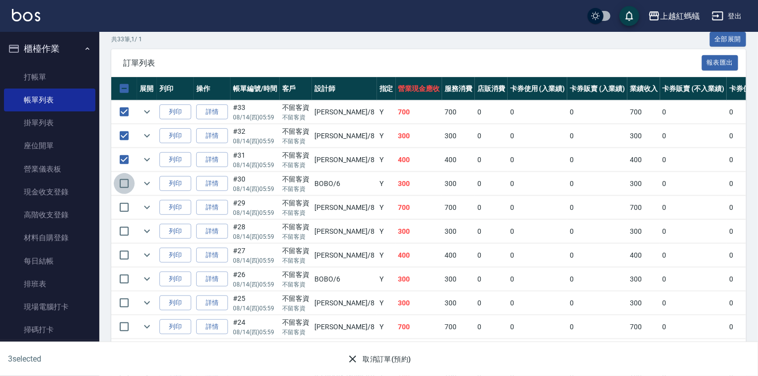
checkbox input "true"
click at [123, 218] on input "checkbox" at bounding box center [124, 207] width 21 height 21
checkbox input "true"
click at [127, 241] on input "checkbox" at bounding box center [124, 231] width 21 height 21
checkbox input "true"
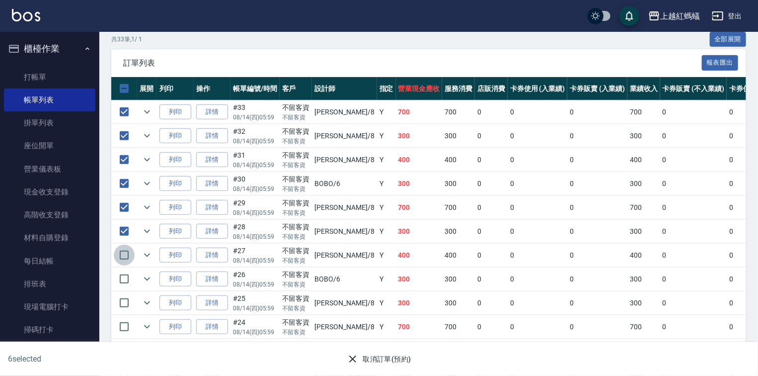
click at [122, 265] on input "checkbox" at bounding box center [124, 254] width 21 height 21
checkbox input "true"
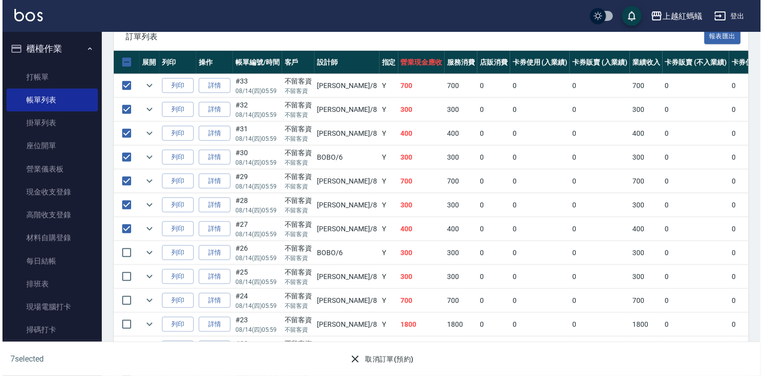
scroll to position [398, 0]
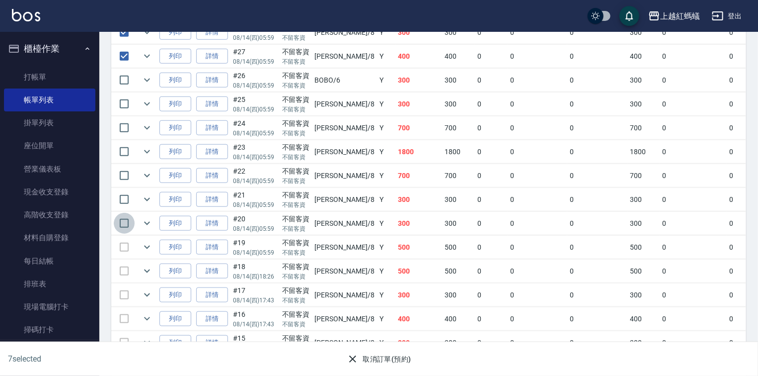
click at [125, 234] on input "checkbox" at bounding box center [124, 223] width 21 height 21
checkbox input "true"
click at [125, 210] on input "checkbox" at bounding box center [124, 199] width 21 height 21
checkbox input "true"
click at [123, 186] on input "checkbox" at bounding box center [124, 175] width 21 height 21
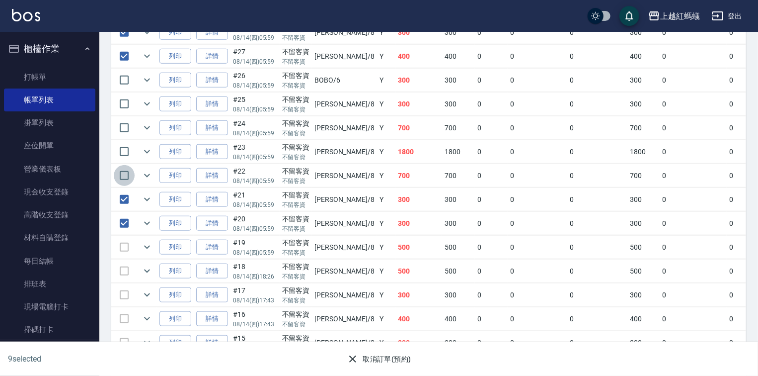
checkbox input "true"
click at [126, 162] on input "checkbox" at bounding box center [124, 151] width 21 height 21
checkbox input "true"
click at [127, 138] on input "checkbox" at bounding box center [124, 127] width 21 height 21
checkbox input "true"
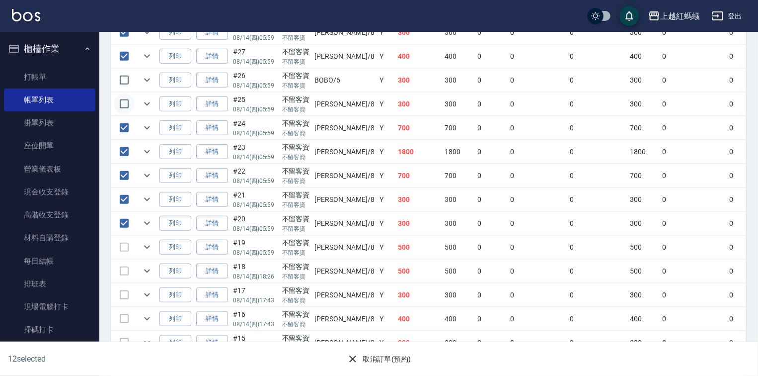
click at [125, 114] on input "checkbox" at bounding box center [124, 103] width 21 height 21
checkbox input "true"
click at [124, 90] on input "checkbox" at bounding box center [124, 80] width 21 height 21
checkbox input "true"
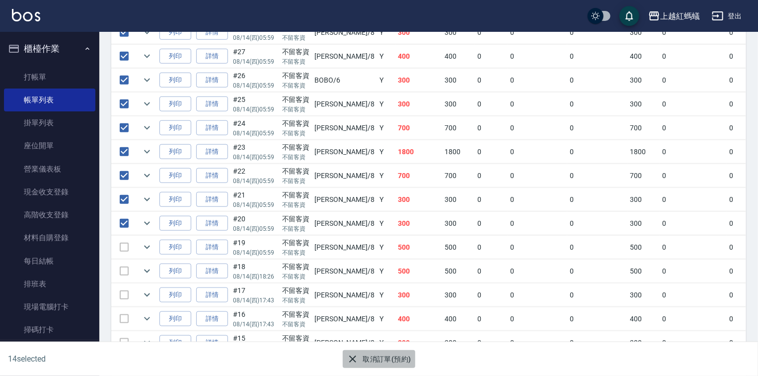
click at [394, 354] on button "取消訂單(預約)" at bounding box center [379, 359] width 72 height 18
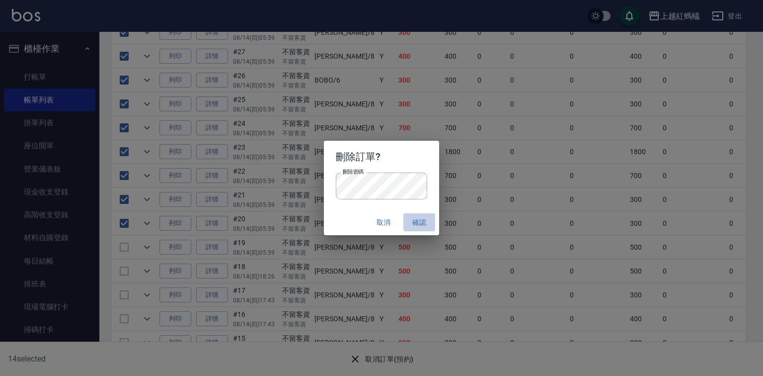
click at [423, 221] on button "確認" at bounding box center [419, 222] width 32 height 18
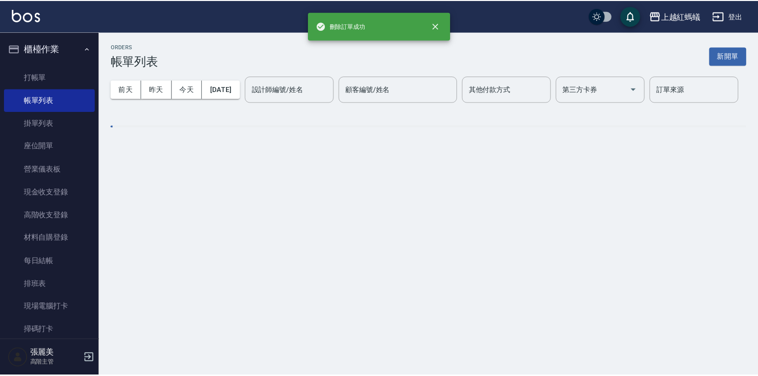
scroll to position [0, 0]
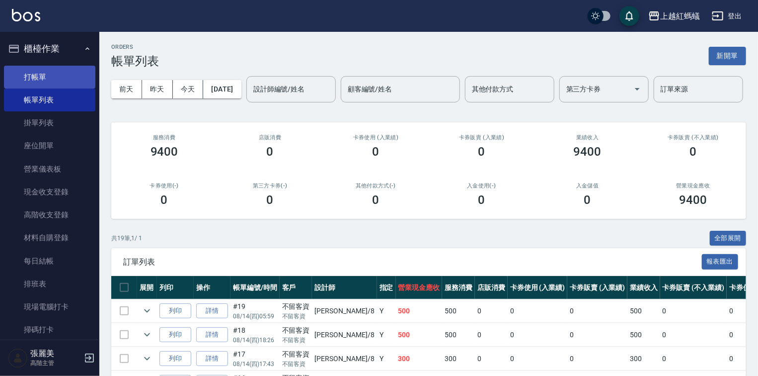
click at [35, 75] on link "打帳單" at bounding box center [49, 77] width 91 height 23
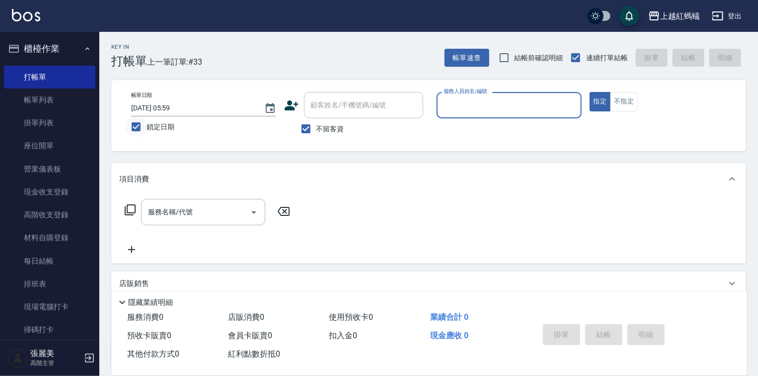
click at [138, 123] on input "鎖定日期" at bounding box center [136, 126] width 21 height 21
checkbox input "false"
type input "[DATE] 17:16"
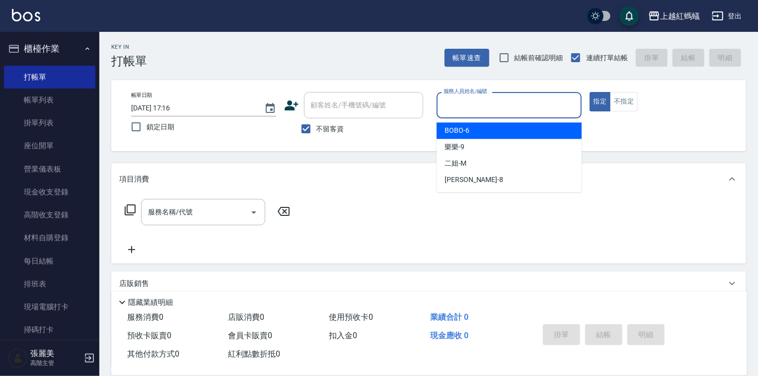
drag, startPoint x: 475, startPoint y: 103, endPoint x: 470, endPoint y: 113, distance: 11.8
click at [475, 102] on input "服務人員姓名/編號" at bounding box center [509, 104] width 136 height 17
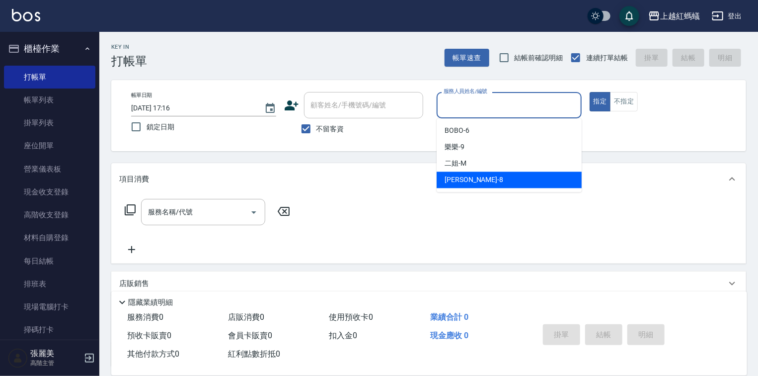
click at [479, 181] on div "[PERSON_NAME] -8" at bounding box center [509, 179] width 145 height 16
type input "[PERSON_NAME]-8"
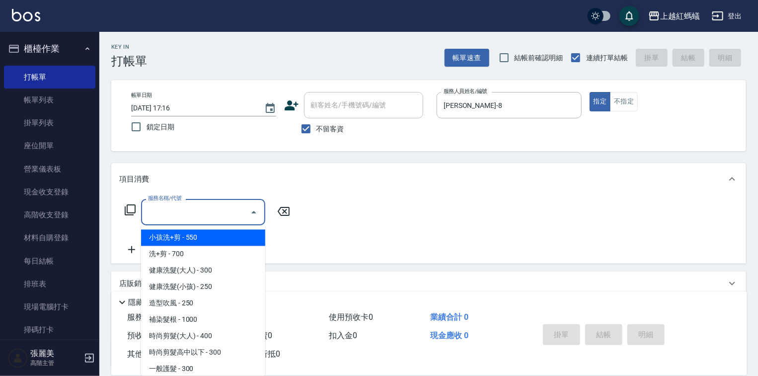
click at [169, 213] on input "服務名稱/代號" at bounding box center [196, 211] width 100 height 17
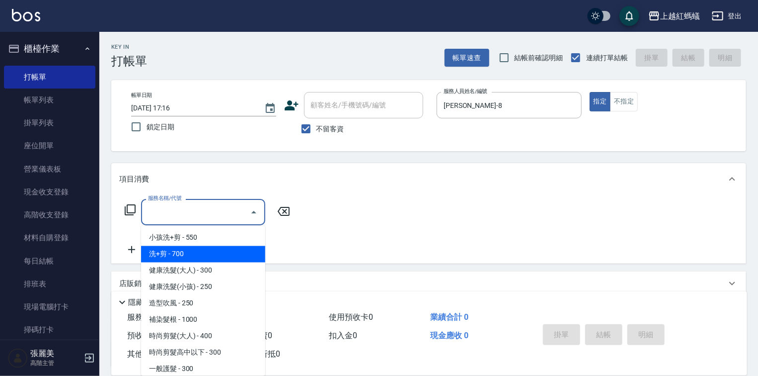
click at [184, 258] on span "洗+剪 - 700" at bounding box center [203, 254] width 124 height 16
type input "洗+剪(200)"
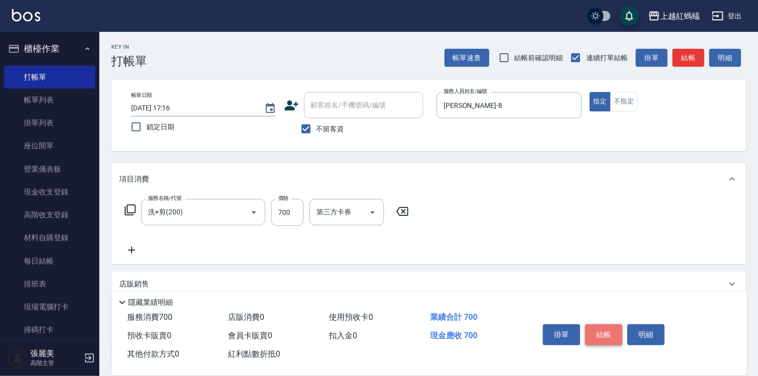
click at [605, 324] on button "結帳" at bounding box center [603, 334] width 37 height 21
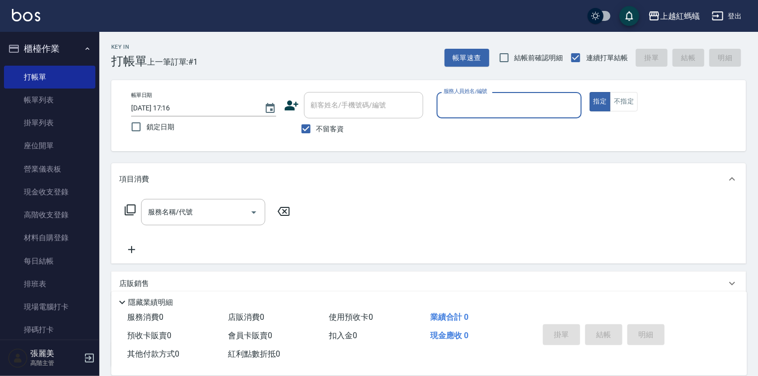
click at [545, 104] on input "服務人員姓名/編號" at bounding box center [509, 104] width 136 height 17
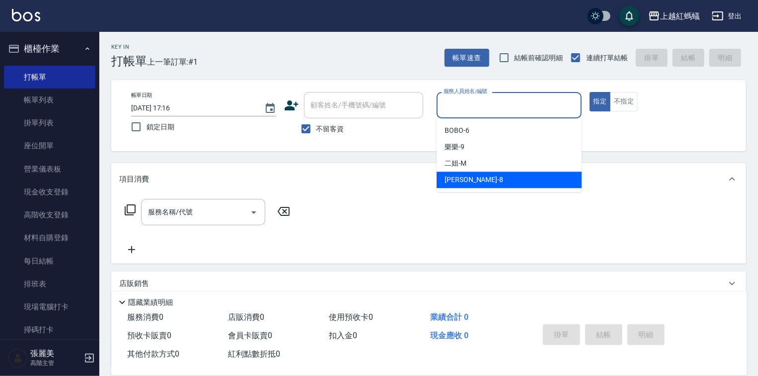
click at [503, 182] on div "[PERSON_NAME] -8" at bounding box center [509, 179] width 145 height 16
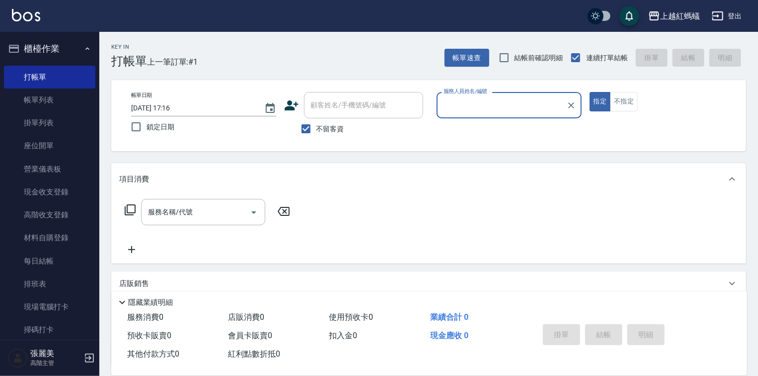
type input "[PERSON_NAME]-8"
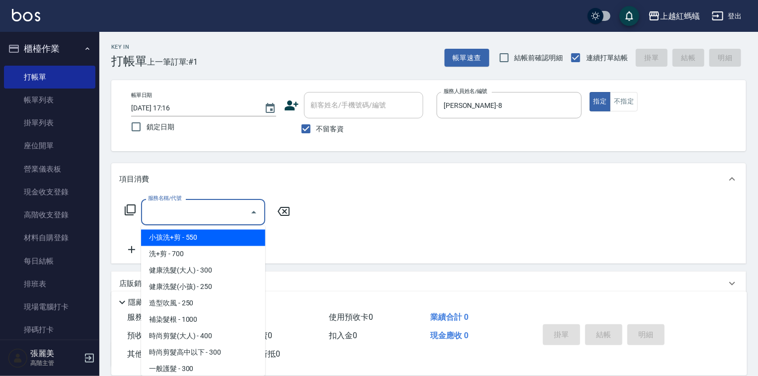
click at [207, 214] on input "服務名稱/代號" at bounding box center [196, 211] width 100 height 17
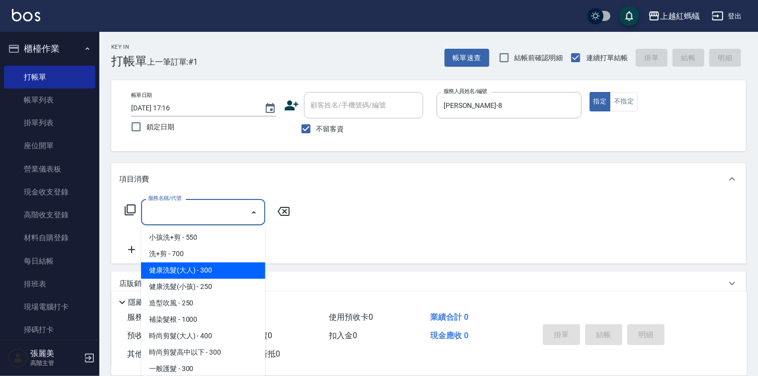
click at [222, 266] on span "健康洗髮(大人) - 300" at bounding box center [203, 270] width 124 height 16
type input "健康洗髮(大人)(201)"
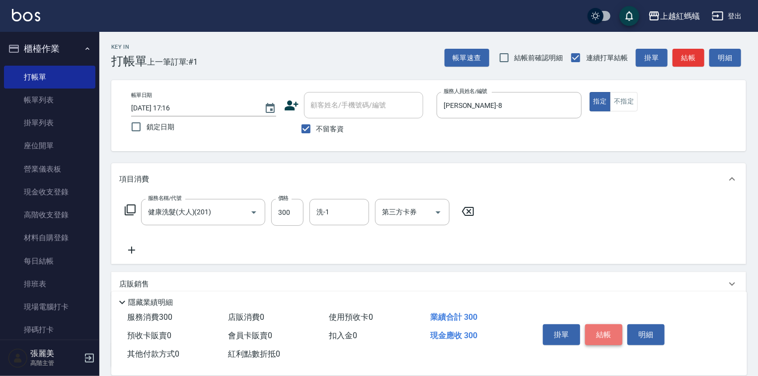
click at [594, 325] on button "結帳" at bounding box center [603, 334] width 37 height 21
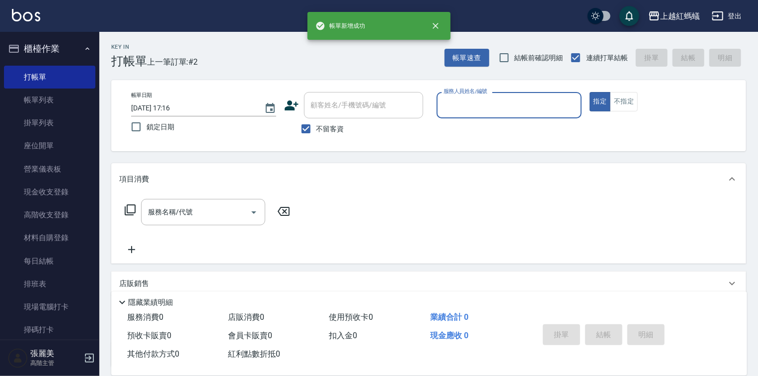
click at [470, 106] on input "服務人員姓名/編號" at bounding box center [509, 104] width 136 height 17
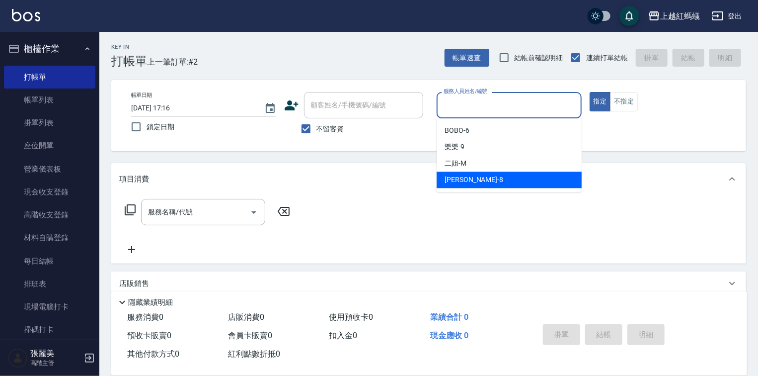
click at [484, 183] on div "[PERSON_NAME] -8" at bounding box center [509, 179] width 145 height 16
type input "[PERSON_NAME]-8"
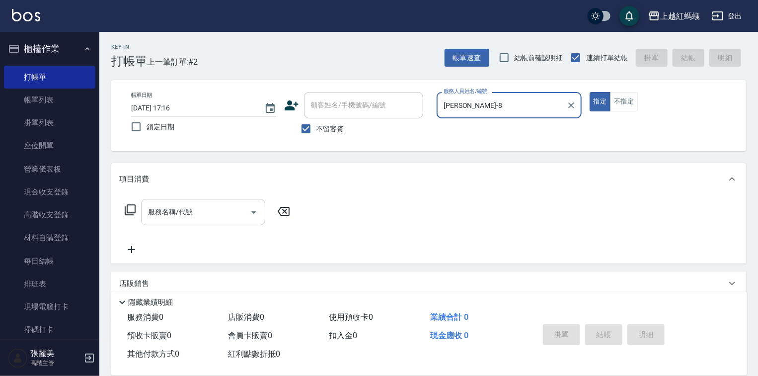
click at [204, 210] on input "服務名稱/代號" at bounding box center [196, 211] width 100 height 17
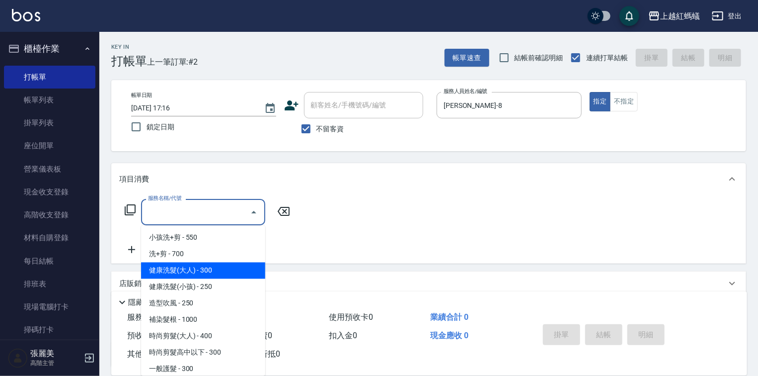
click at [239, 272] on span "健康洗髮(大人) - 300" at bounding box center [203, 270] width 124 height 16
type input "健康洗髮(大人)(201)"
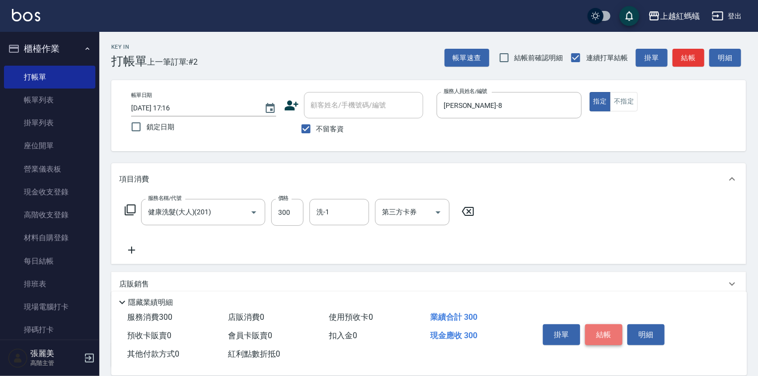
click at [608, 324] on button "結帳" at bounding box center [603, 334] width 37 height 21
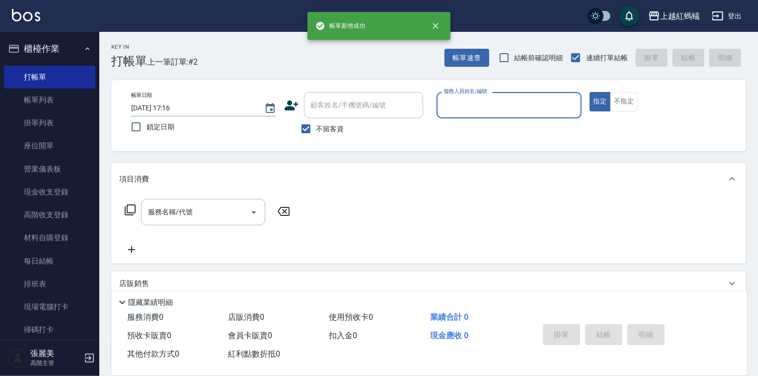
click at [484, 111] on input "服務人員姓名/編號" at bounding box center [509, 104] width 136 height 17
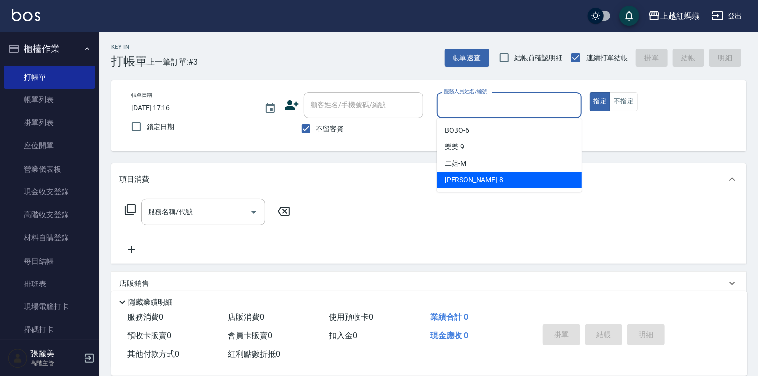
click at [481, 179] on div "[PERSON_NAME] -8" at bounding box center [509, 179] width 145 height 16
type input "[PERSON_NAME]-8"
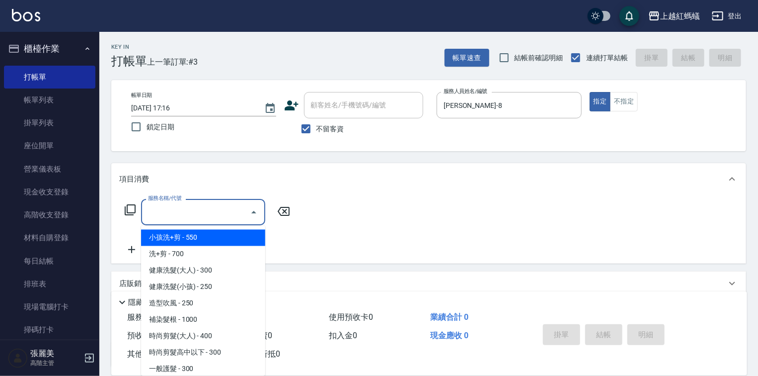
click at [237, 213] on input "服務名稱/代號" at bounding box center [196, 211] width 100 height 17
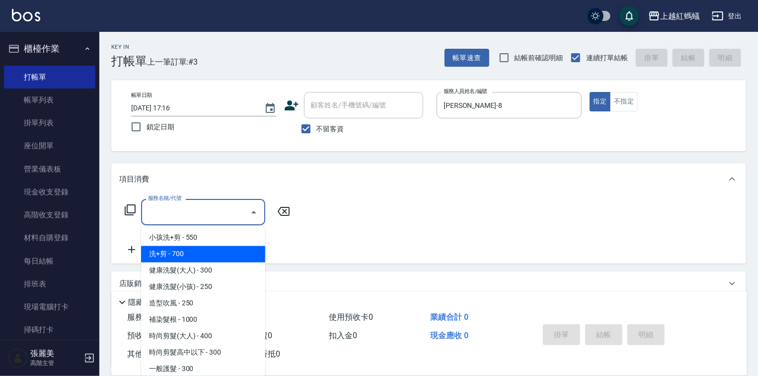
click at [176, 252] on span "洗+剪 - 700" at bounding box center [203, 254] width 124 height 16
type input "洗+剪(200)"
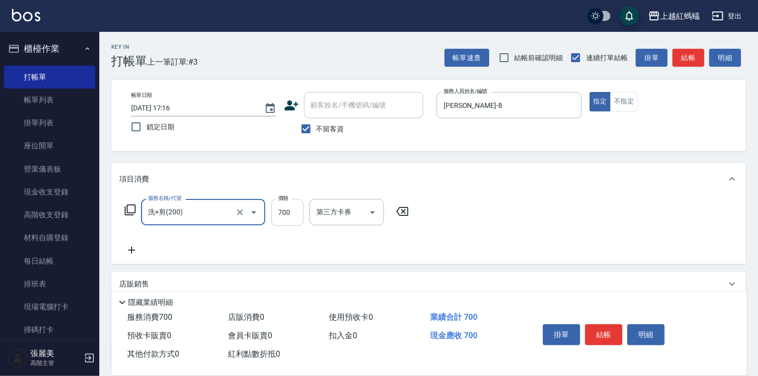
click at [289, 211] on input "700" at bounding box center [287, 212] width 32 height 27
type input "600"
click at [622, 325] on button "結帳" at bounding box center [603, 334] width 37 height 21
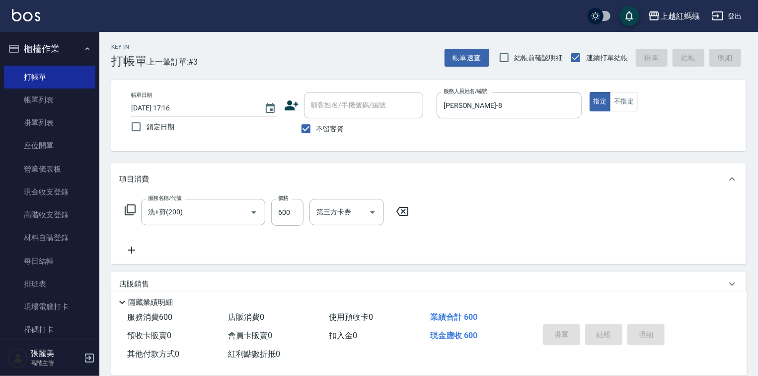
type input "[DATE] 17:17"
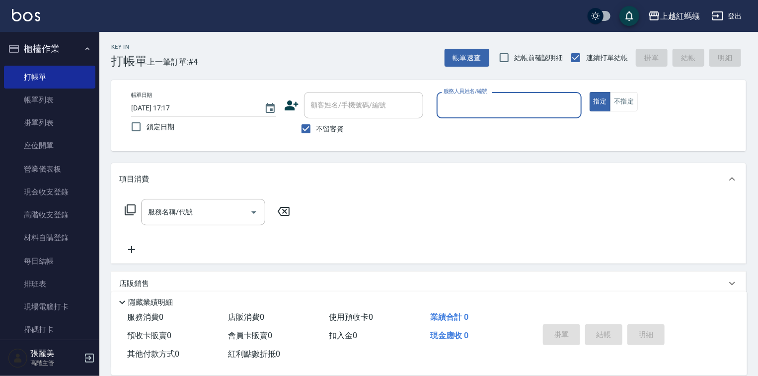
click at [461, 113] on input "服務人員姓名/編號" at bounding box center [509, 104] width 136 height 17
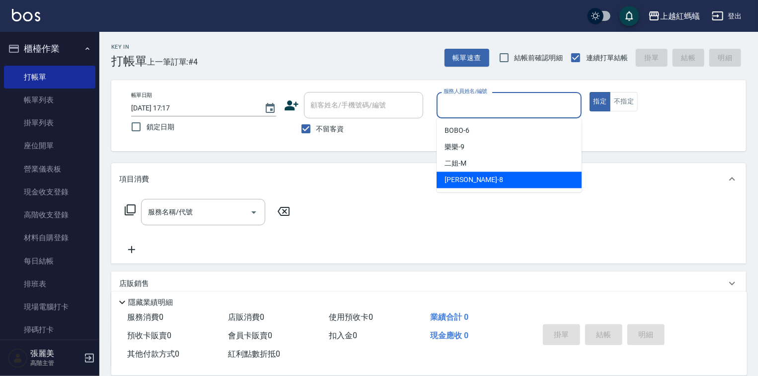
click at [467, 179] on div "[PERSON_NAME] -8" at bounding box center [509, 179] width 145 height 16
type input "[PERSON_NAME]-8"
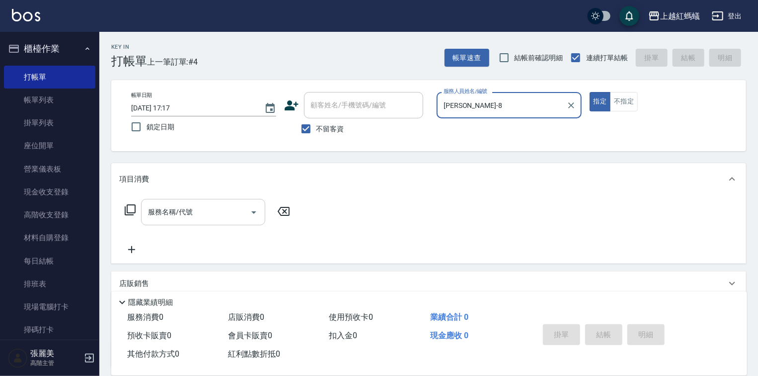
click at [231, 215] on input "服務名稱/代號" at bounding box center [196, 211] width 100 height 17
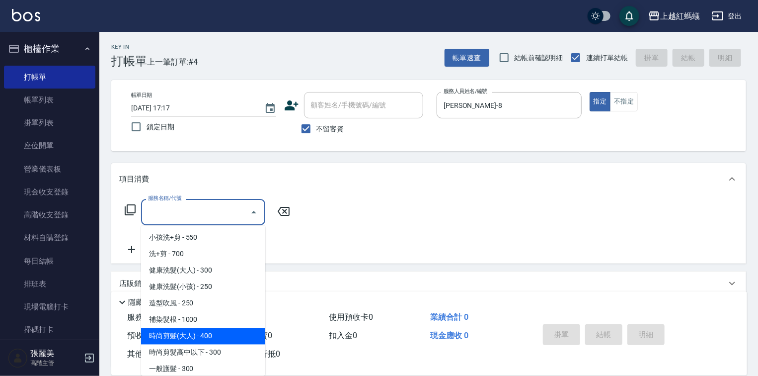
click at [226, 331] on span "時尚剪髮(大人) - 400" at bounding box center [203, 336] width 124 height 16
type input "時尚剪髮(大人)(301)"
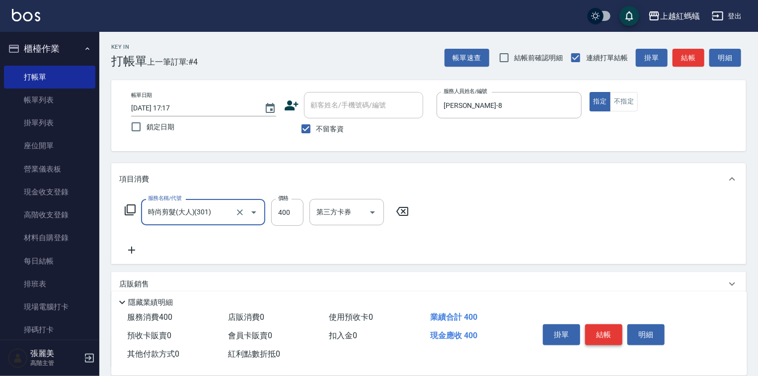
click at [595, 326] on button "結帳" at bounding box center [603, 334] width 37 height 21
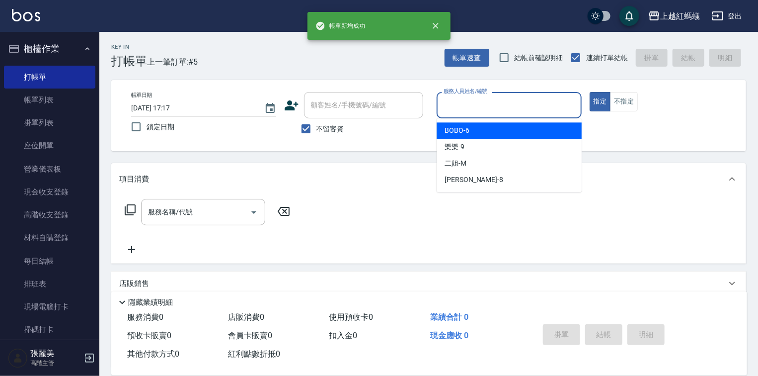
click at [461, 108] on input "服務人員姓名/編號" at bounding box center [509, 104] width 136 height 17
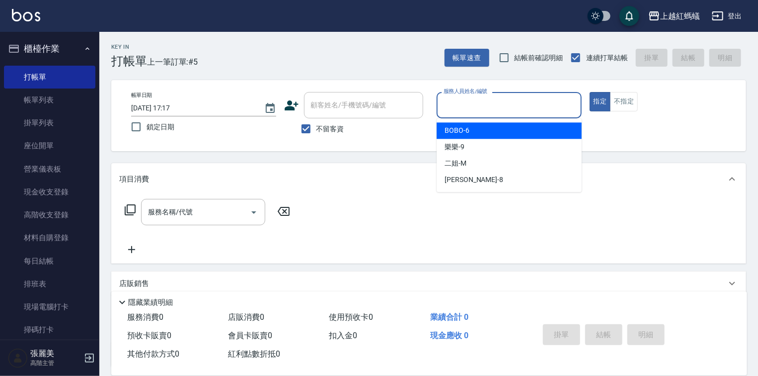
click at [477, 130] on div "BOBO -6" at bounding box center [509, 130] width 145 height 16
type input "BOBO-6"
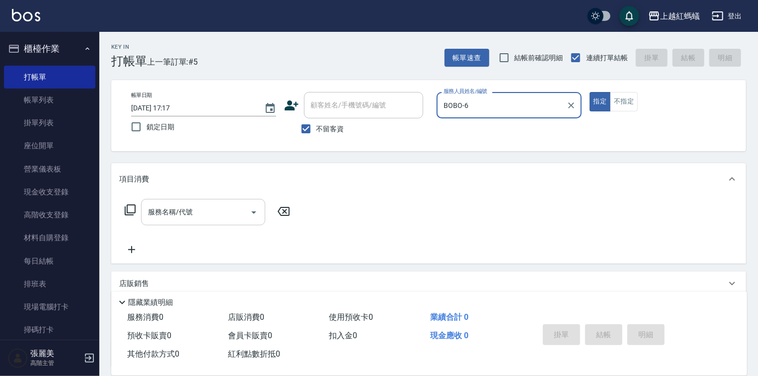
click at [205, 209] on input "服務名稱/代號" at bounding box center [196, 211] width 100 height 17
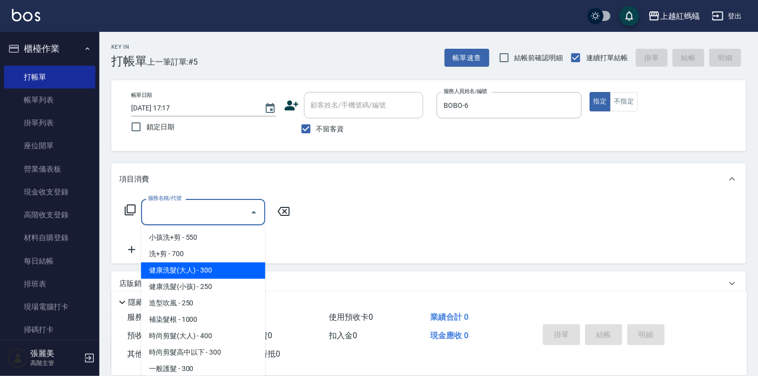
click at [223, 272] on span "健康洗髮(大人) - 300" at bounding box center [203, 270] width 124 height 16
type input "健康洗髮(大人)(201)"
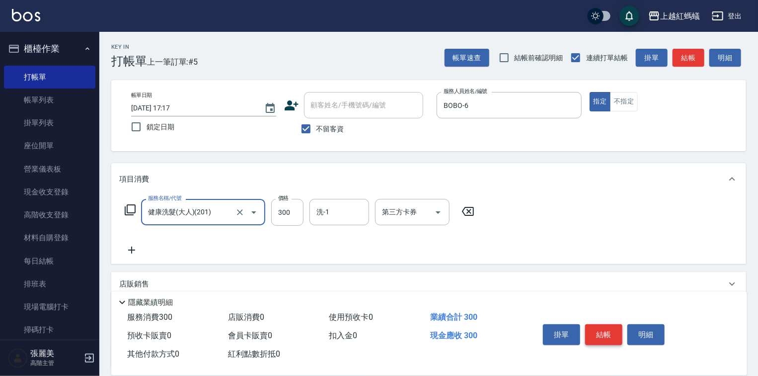
click at [599, 333] on button "結帳" at bounding box center [603, 334] width 37 height 21
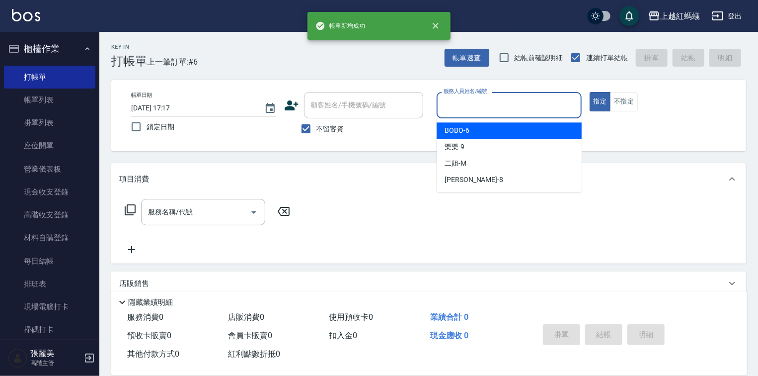
drag, startPoint x: 498, startPoint y: 103, endPoint x: 475, endPoint y: 163, distance: 64.5
click at [498, 102] on input "服務人員姓名/編號" at bounding box center [509, 104] width 136 height 17
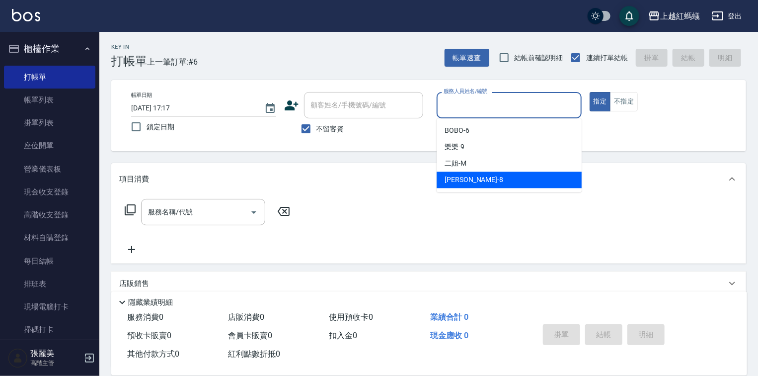
click at [466, 180] on div "[PERSON_NAME] -8" at bounding box center [509, 179] width 145 height 16
type input "[PERSON_NAME]-8"
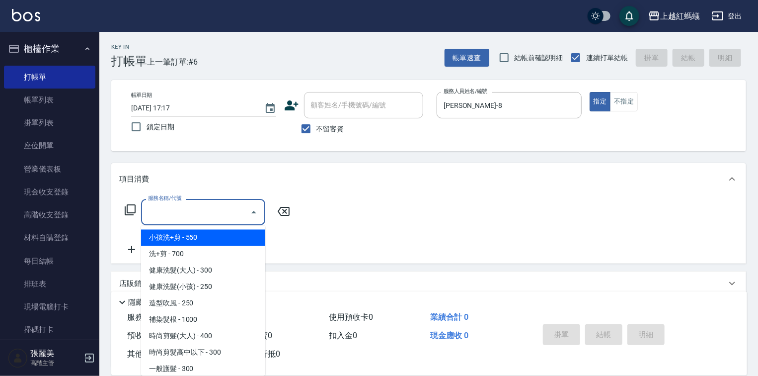
click at [224, 204] on input "服務名稱/代號" at bounding box center [196, 211] width 100 height 17
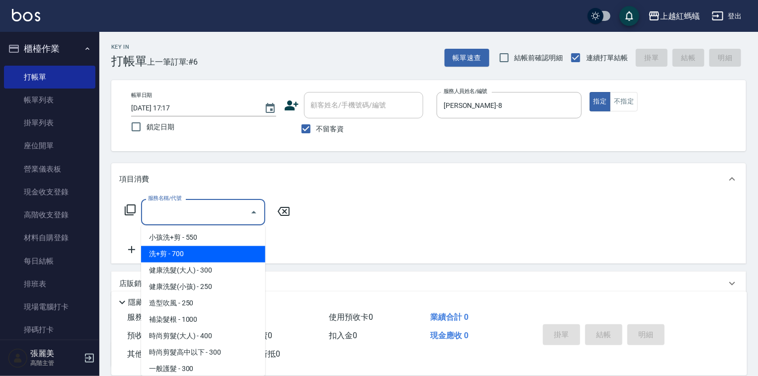
click at [151, 251] on span "洗+剪 - 700" at bounding box center [203, 254] width 124 height 16
type input "洗+剪(200)"
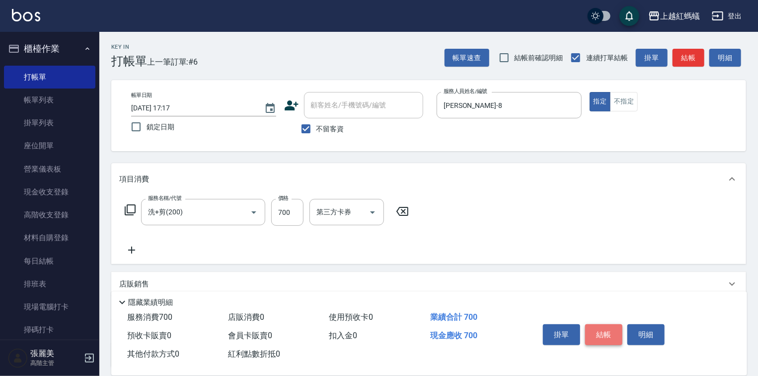
click at [616, 325] on button "結帳" at bounding box center [603, 334] width 37 height 21
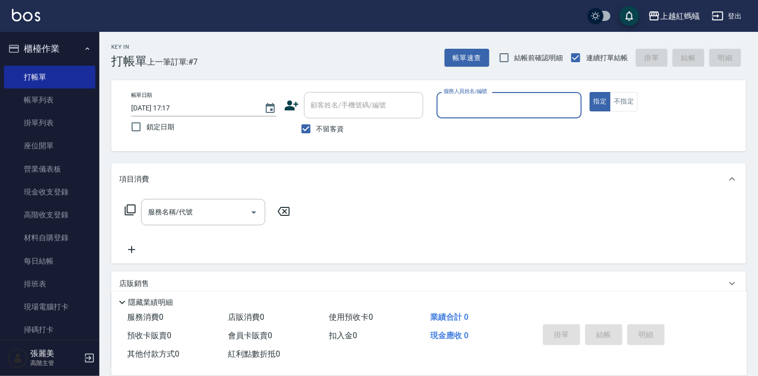
click at [536, 97] on input "服務人員姓名/編號" at bounding box center [509, 104] width 136 height 17
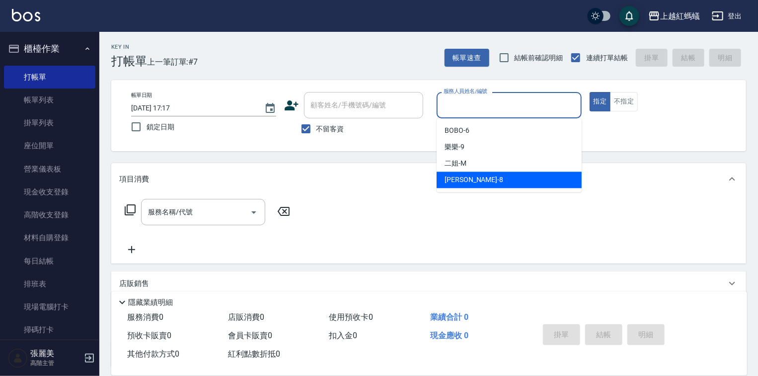
click at [504, 179] on div "[PERSON_NAME] -8" at bounding box center [509, 179] width 145 height 16
type input "[PERSON_NAME]-8"
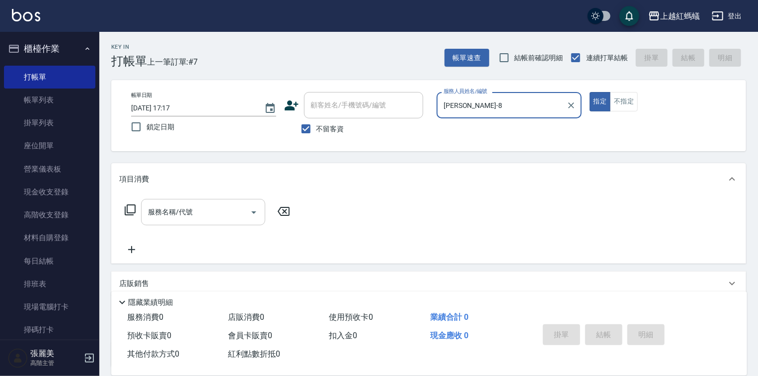
click at [224, 204] on input "服務名稱/代號" at bounding box center [196, 211] width 100 height 17
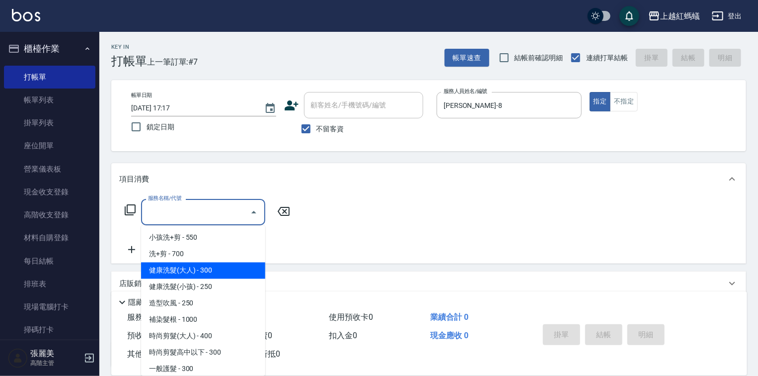
click at [241, 268] on span "健康洗髮(大人) - 300" at bounding box center [203, 270] width 124 height 16
type input "健康洗髮(大人)(201)"
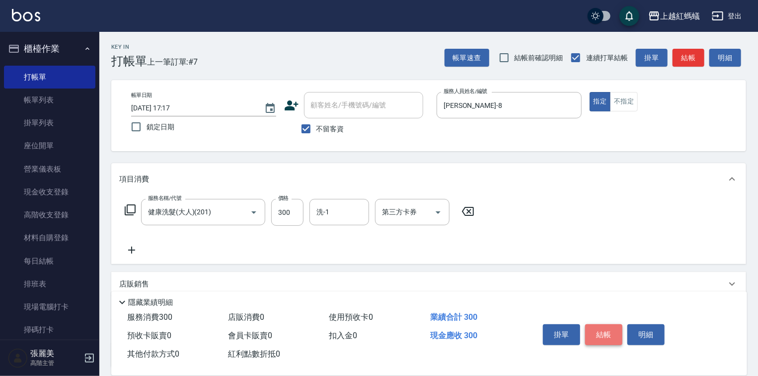
click at [602, 329] on button "結帳" at bounding box center [603, 334] width 37 height 21
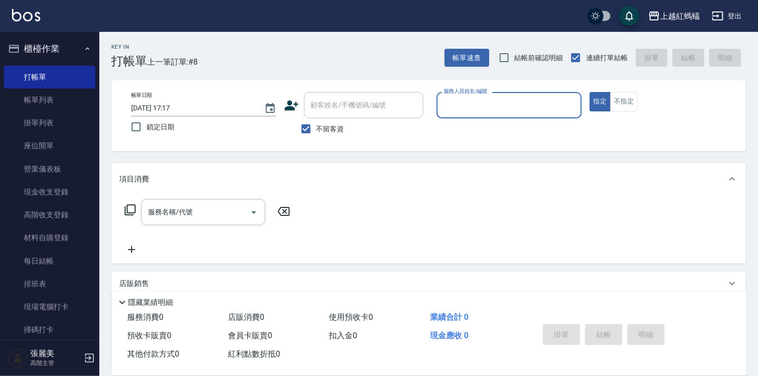
drag, startPoint x: 466, startPoint y: 93, endPoint x: 488, endPoint y: 183, distance: 92.2
click at [469, 100] on div "服務人員姓名/編號 服務人員姓名/編號" at bounding box center [509, 105] width 145 height 26
click at [497, 102] on input "服務人員姓名/編號" at bounding box center [509, 104] width 136 height 17
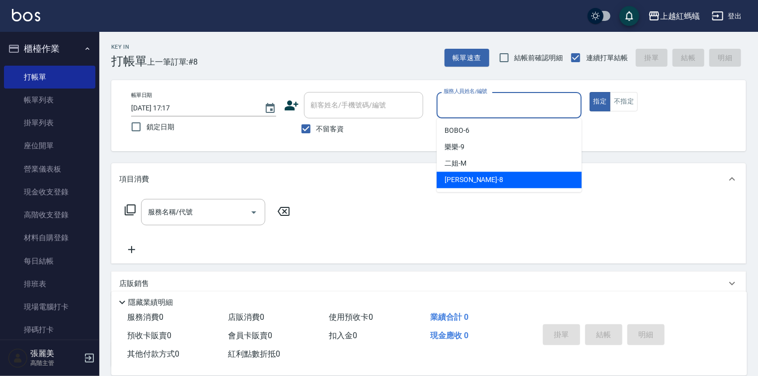
click at [470, 183] on div "[PERSON_NAME] -8" at bounding box center [509, 179] width 145 height 16
type input "[PERSON_NAME]-8"
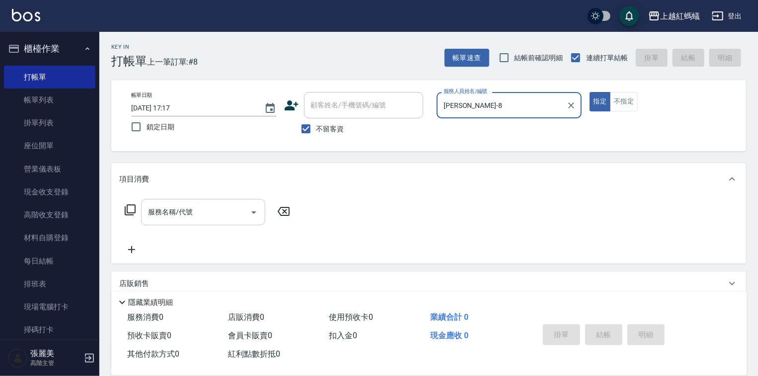
click at [219, 211] on input "服務名稱/代號" at bounding box center [196, 211] width 100 height 17
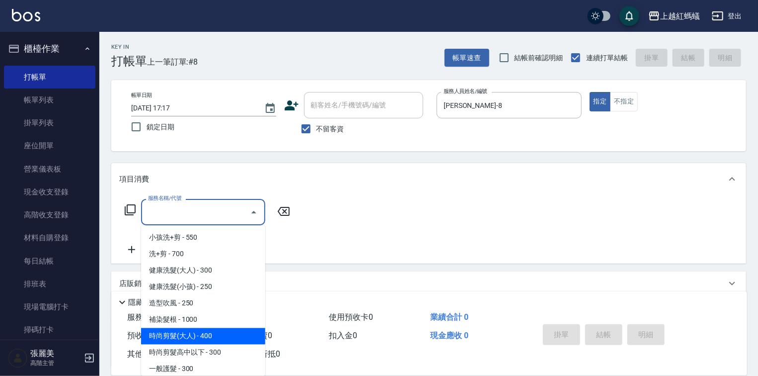
click at [221, 330] on span "時尚剪髮(大人) - 400" at bounding box center [203, 336] width 124 height 16
type input "時尚剪髮(大人)(301)"
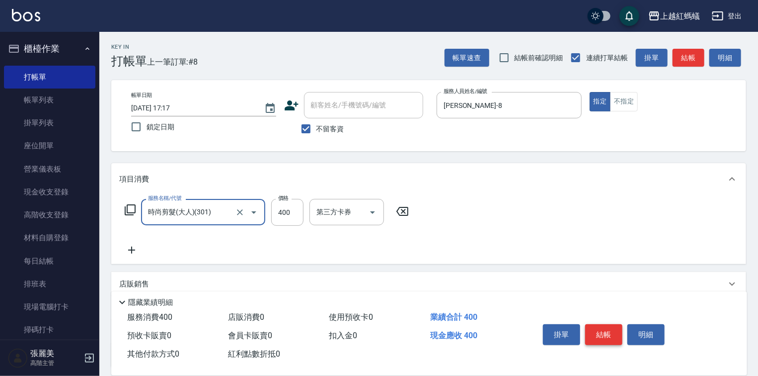
click at [613, 330] on button "結帳" at bounding box center [603, 334] width 37 height 21
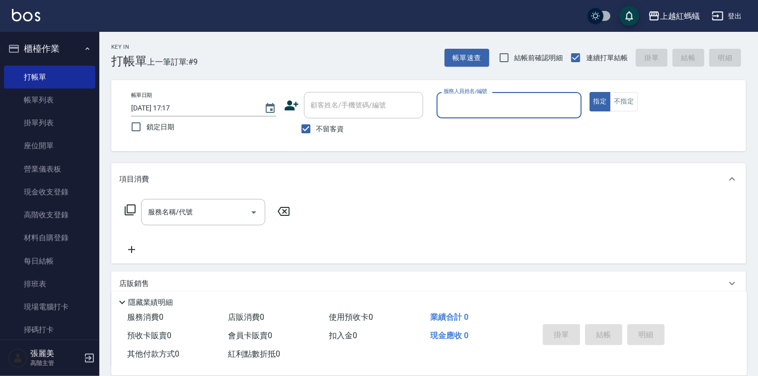
click at [487, 108] on input "服務人員姓名/編號" at bounding box center [509, 104] width 136 height 17
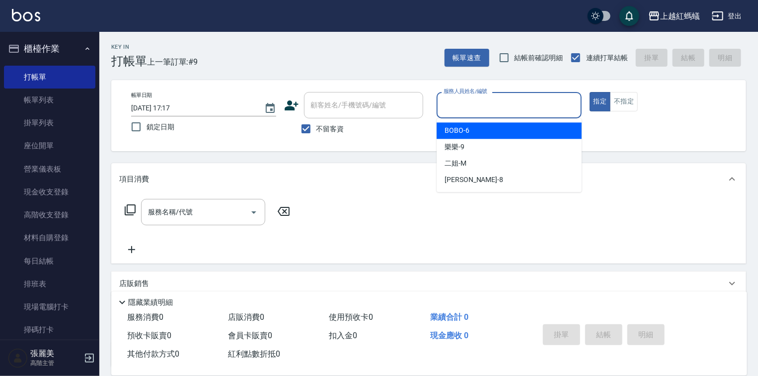
click at [481, 131] on div "BOBO -6" at bounding box center [509, 130] width 145 height 16
type input "BOBO-6"
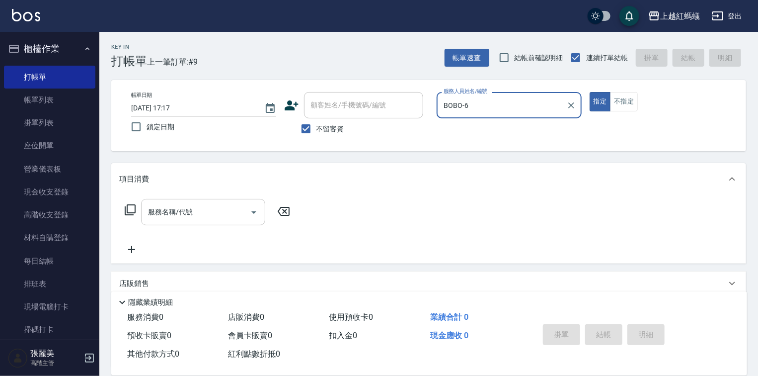
click at [222, 207] on input "服務名稱/代號" at bounding box center [196, 211] width 100 height 17
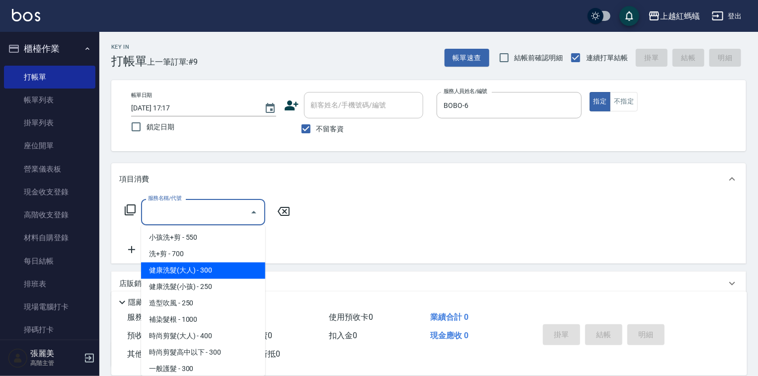
drag, startPoint x: 227, startPoint y: 272, endPoint x: 248, endPoint y: 276, distance: 22.2
click at [227, 271] on span "健康洗髮(大人) - 300" at bounding box center [203, 270] width 124 height 16
type input "健康洗髮(大人)(201)"
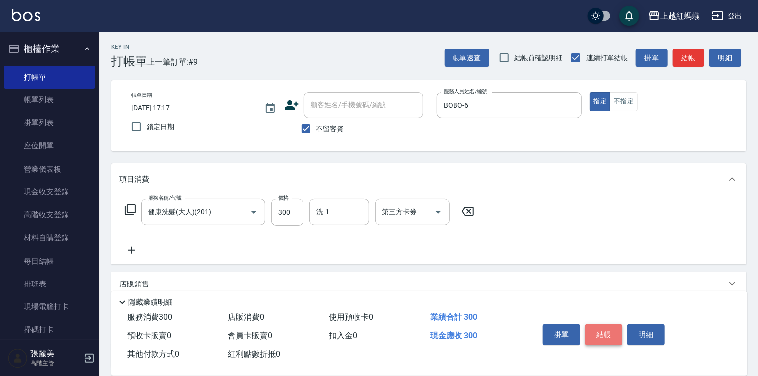
click at [610, 328] on button "結帳" at bounding box center [603, 334] width 37 height 21
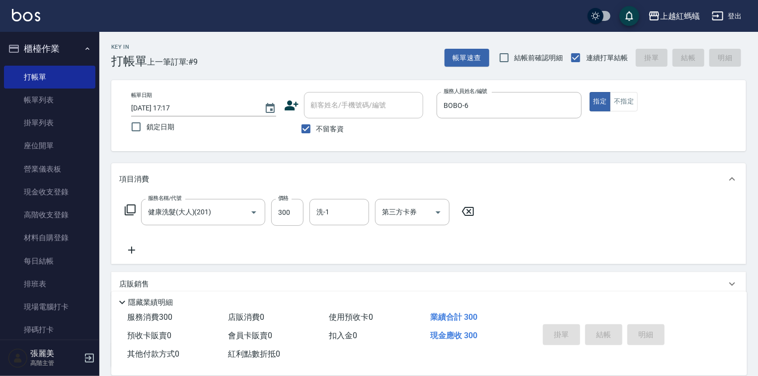
type input "[DATE] 17:18"
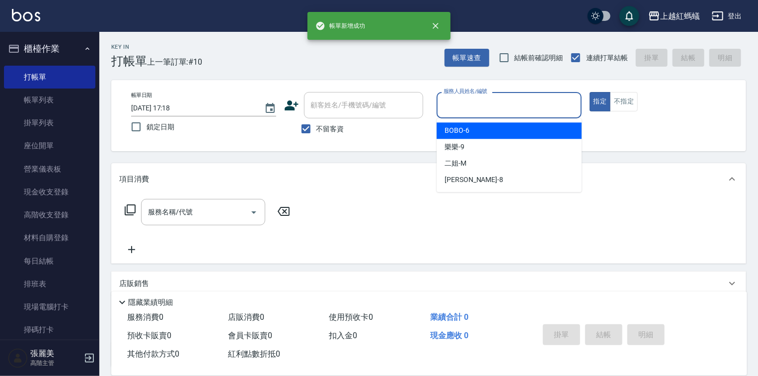
drag, startPoint x: 475, startPoint y: 109, endPoint x: 489, endPoint y: 175, distance: 67.2
click at [475, 110] on input "服務人員姓名/編號" at bounding box center [509, 104] width 136 height 17
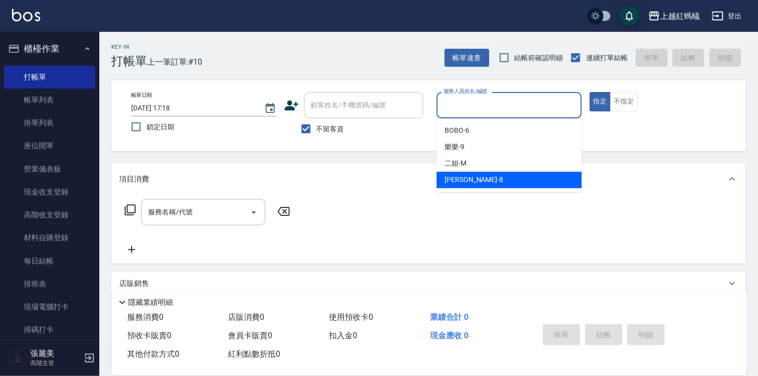
click at [492, 177] on div "[PERSON_NAME] -8" at bounding box center [509, 179] width 145 height 16
type input "[PERSON_NAME]-8"
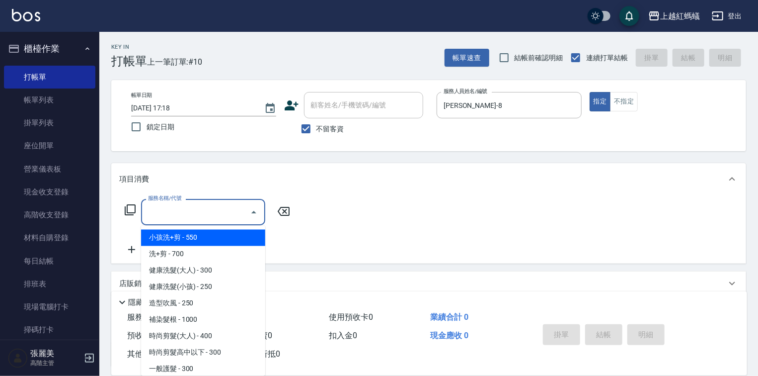
click at [209, 212] on input "服務名稱/代號" at bounding box center [196, 211] width 100 height 17
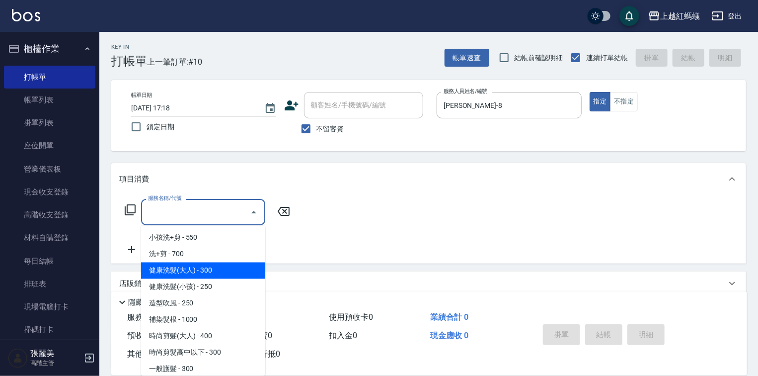
click at [217, 266] on span "健康洗髮(大人) - 300" at bounding box center [203, 270] width 124 height 16
type input "健康洗髮(大人)(201)"
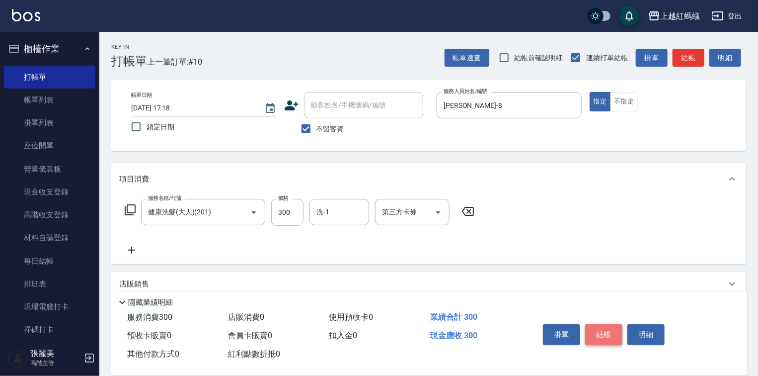
click at [602, 328] on button "結帳" at bounding box center [603, 334] width 37 height 21
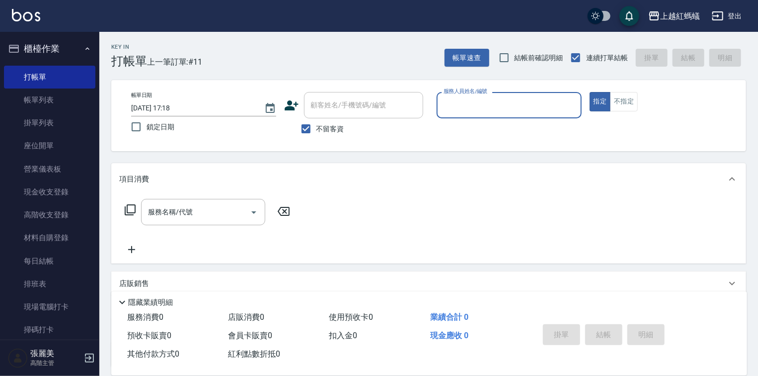
click at [494, 109] on input "服務人員姓名/編號" at bounding box center [509, 104] width 136 height 17
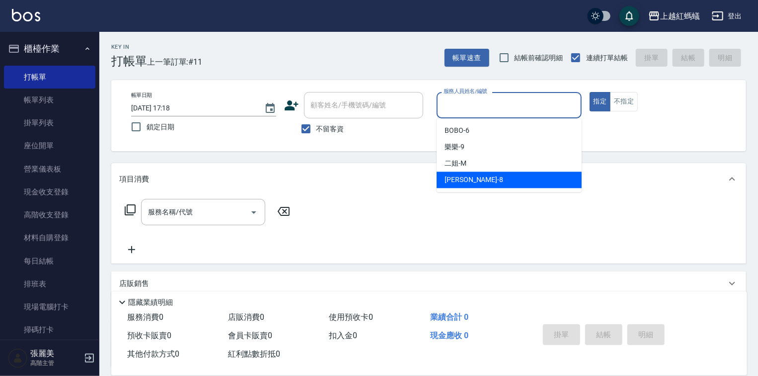
click at [484, 180] on div "[PERSON_NAME] -8" at bounding box center [509, 179] width 145 height 16
type input "[PERSON_NAME]-8"
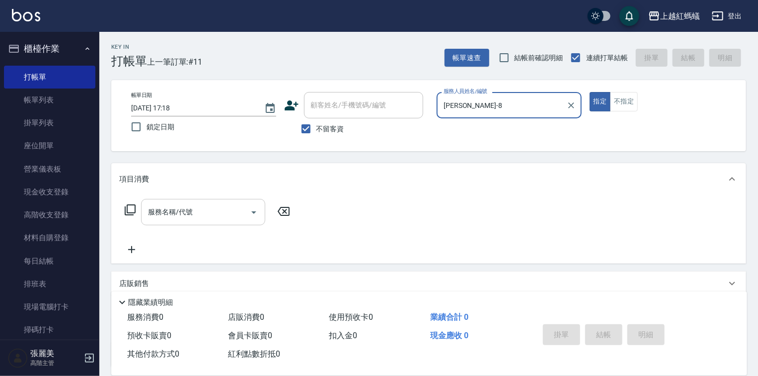
click at [209, 210] on input "服務名稱/代號" at bounding box center [196, 211] width 100 height 17
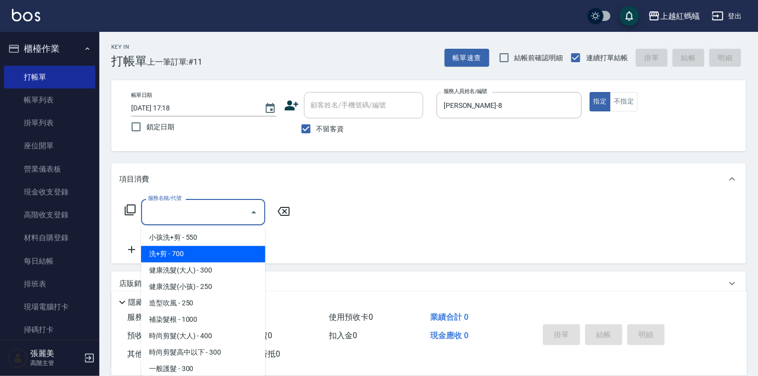
click at [183, 250] on span "洗+剪 - 700" at bounding box center [203, 254] width 124 height 16
type input "洗+剪(200)"
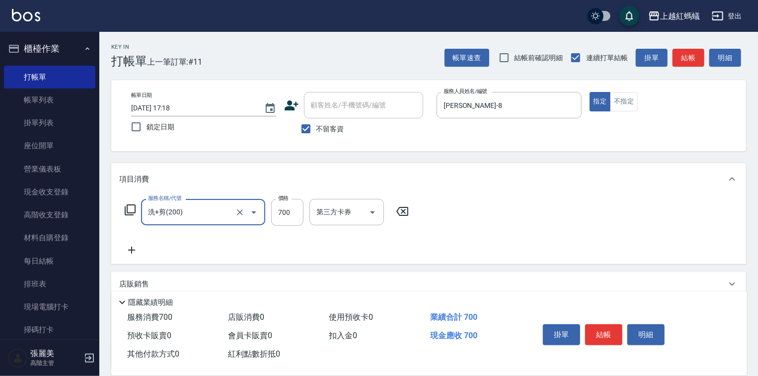
drag, startPoint x: 613, startPoint y: 325, endPoint x: 606, endPoint y: 320, distance: 9.2
click at [612, 325] on button "結帳" at bounding box center [603, 334] width 37 height 21
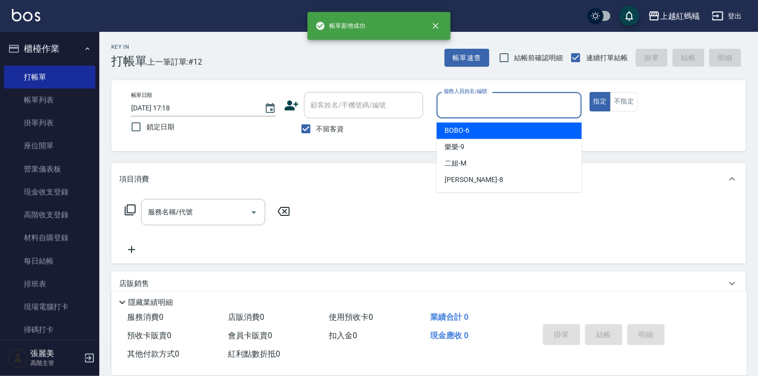
drag, startPoint x: 509, startPoint y: 104, endPoint x: 509, endPoint y: 122, distance: 17.9
click at [509, 106] on input "服務人員姓名/編號" at bounding box center [509, 104] width 136 height 17
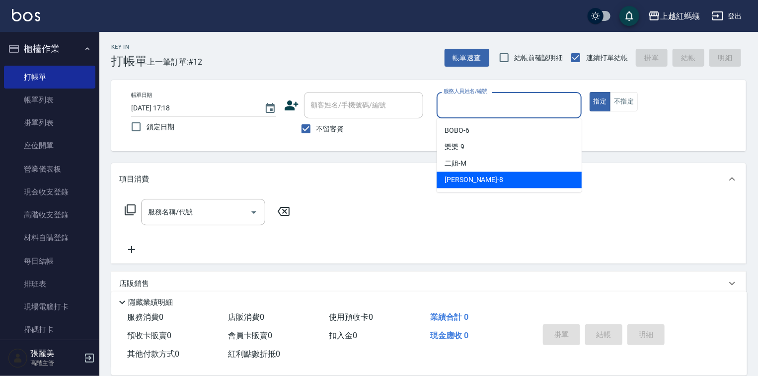
click at [492, 185] on div "[PERSON_NAME] -8" at bounding box center [509, 179] width 145 height 16
type input "[PERSON_NAME]-8"
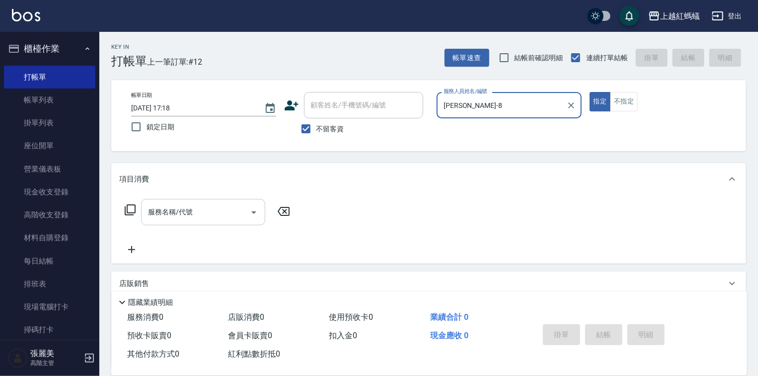
click at [221, 205] on input "服務名稱/代號" at bounding box center [196, 211] width 100 height 17
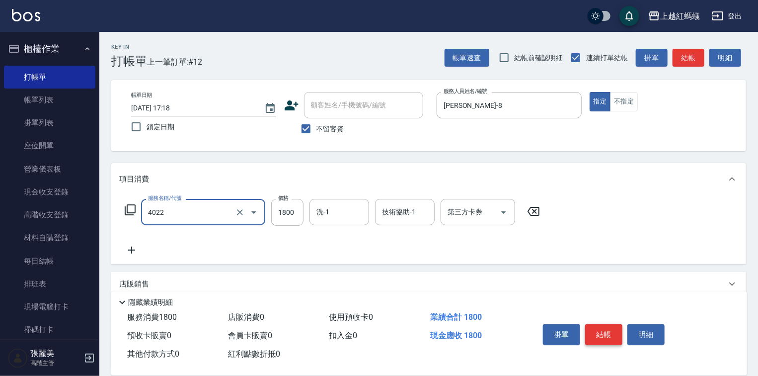
type input "時尚染髮(中)(4022)"
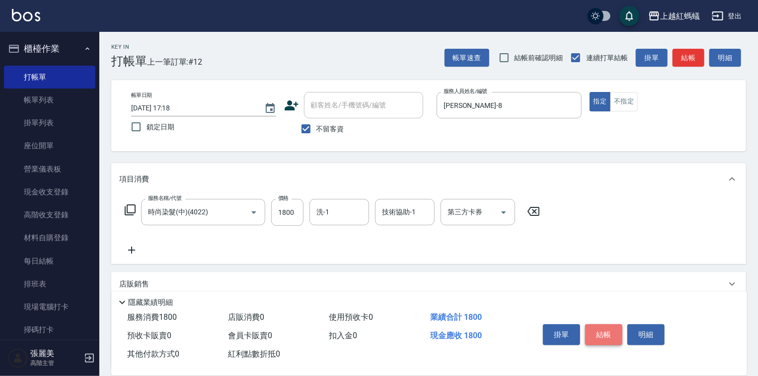
click at [600, 331] on button "結帳" at bounding box center [603, 334] width 37 height 21
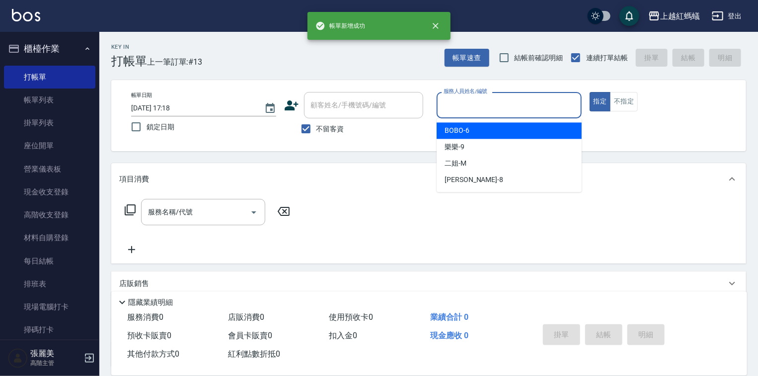
click at [483, 97] on input "服務人員姓名/編號" at bounding box center [509, 104] width 136 height 17
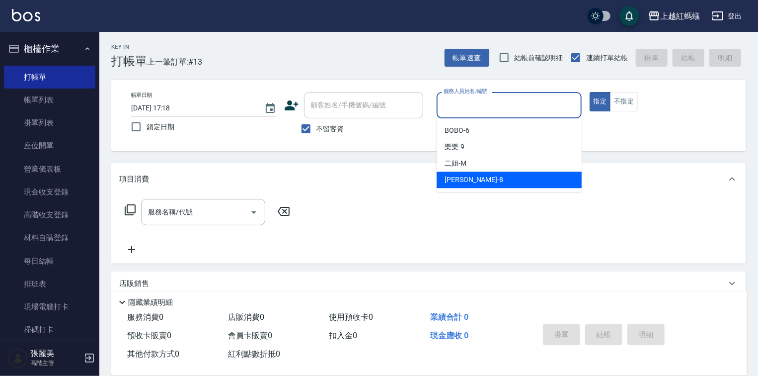
click at [481, 181] on div "[PERSON_NAME] -8" at bounding box center [509, 179] width 145 height 16
type input "[PERSON_NAME]-8"
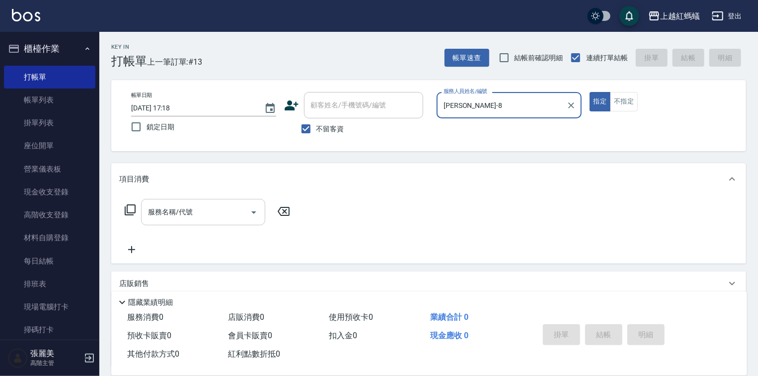
click at [184, 207] on div "服務名稱/代號 服務名稱/代號" at bounding box center [203, 212] width 124 height 26
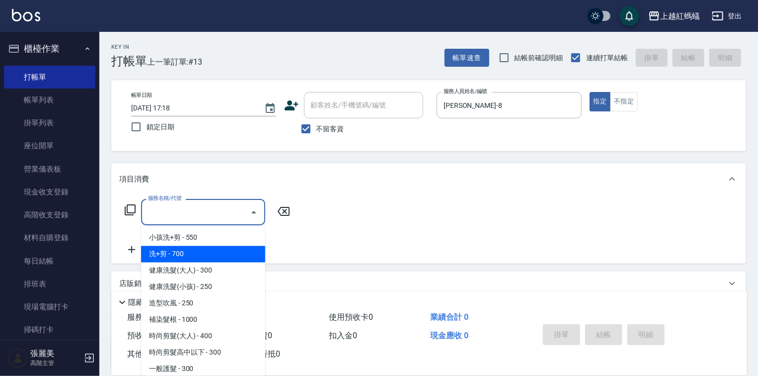
click at [165, 254] on span "洗+剪 - 700" at bounding box center [203, 254] width 124 height 16
type input "洗+剪(200)"
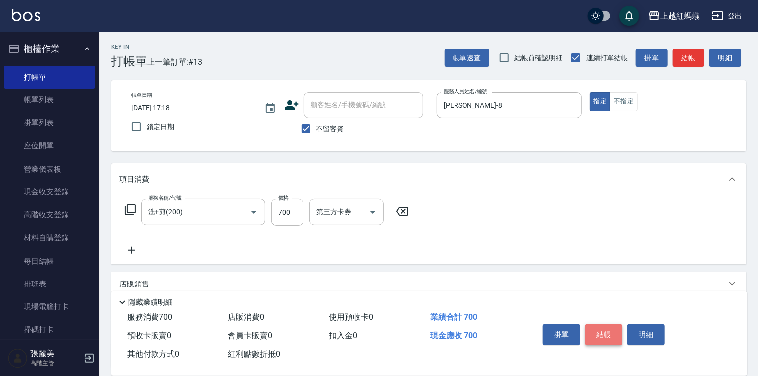
click at [612, 327] on button "結帳" at bounding box center [603, 334] width 37 height 21
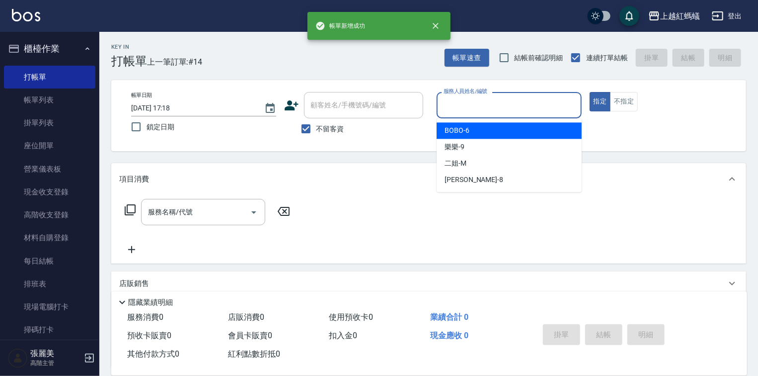
drag, startPoint x: 471, startPoint y: 111, endPoint x: 481, endPoint y: 163, distance: 53.2
click at [471, 111] on input "服務人員姓名/編號" at bounding box center [509, 104] width 136 height 17
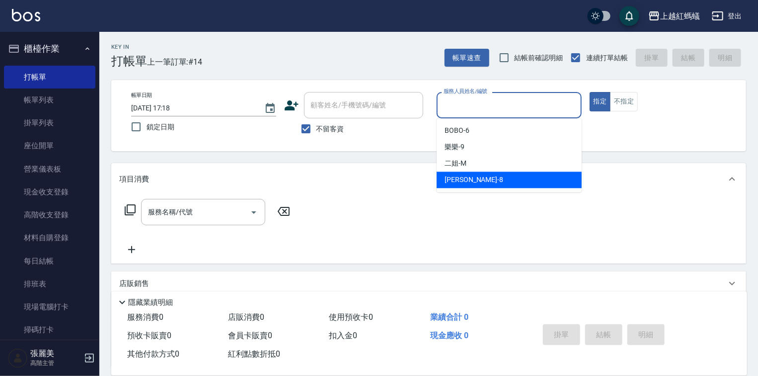
click at [484, 178] on div "[PERSON_NAME] -8" at bounding box center [509, 179] width 145 height 16
type input "[PERSON_NAME]-8"
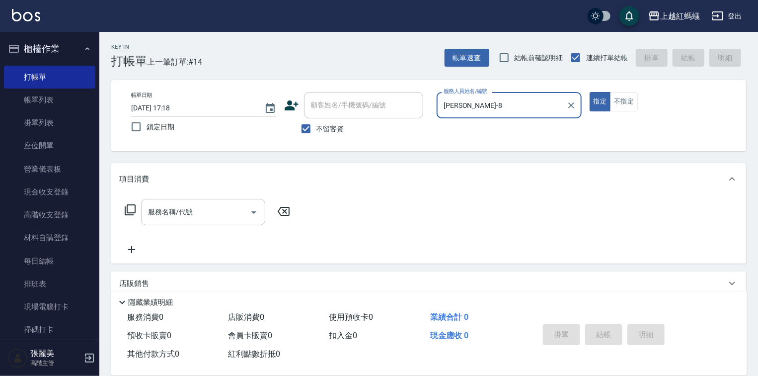
click at [238, 202] on div "服務名稱/代號" at bounding box center [203, 212] width 124 height 26
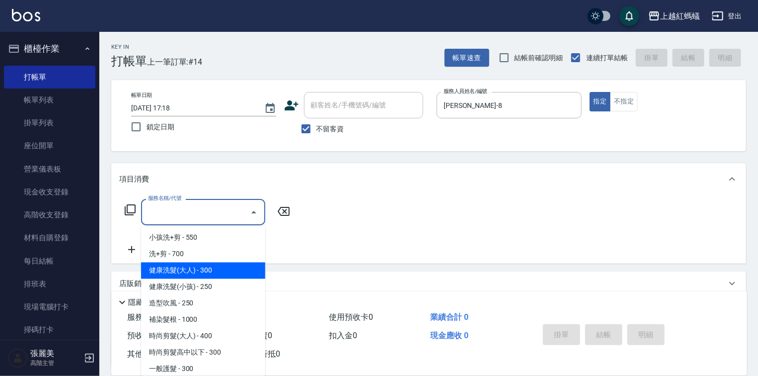
click at [237, 272] on span "健康洗髮(大人) - 300" at bounding box center [203, 270] width 124 height 16
type input "健康洗髮(大人)(201)"
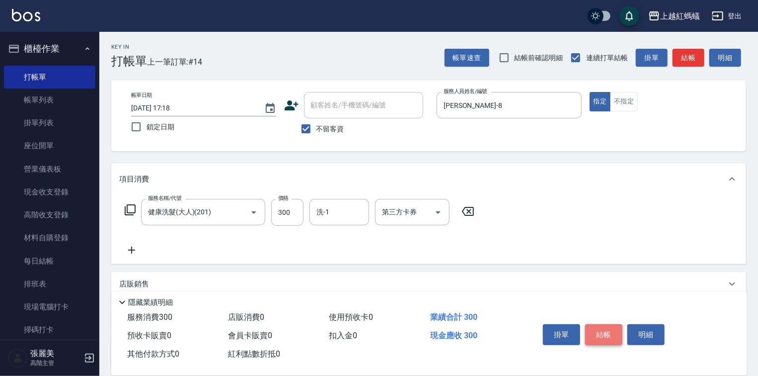
click at [603, 325] on button "結帳" at bounding box center [603, 334] width 37 height 21
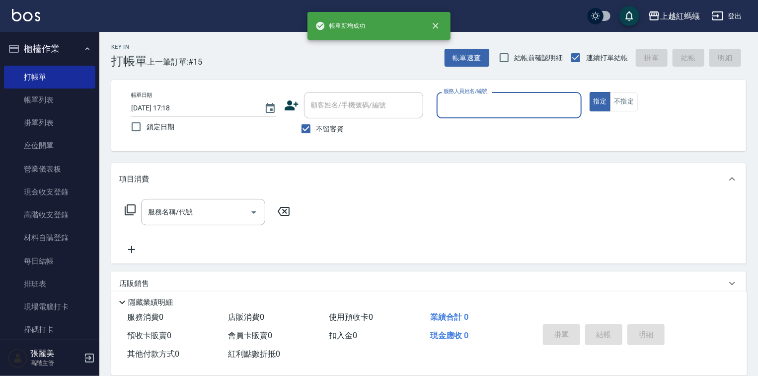
click at [482, 99] on input "服務人員姓名/編號" at bounding box center [509, 104] width 136 height 17
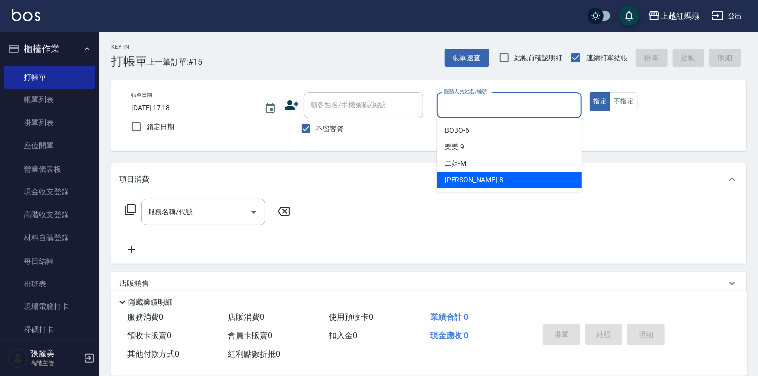
click at [478, 173] on div "[PERSON_NAME] -8" at bounding box center [509, 179] width 145 height 16
type input "[PERSON_NAME]-8"
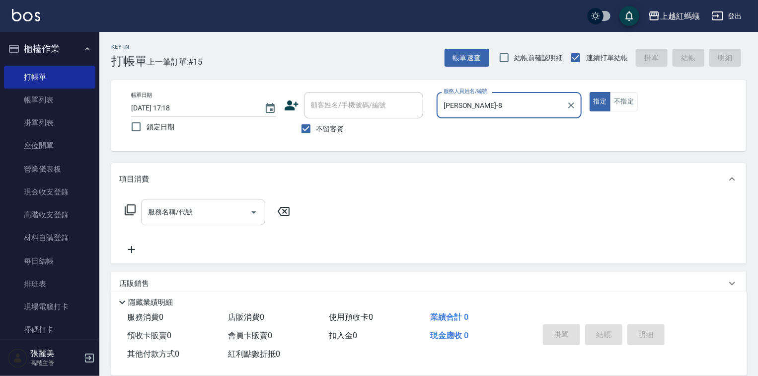
click at [215, 213] on input "服務名稱/代號" at bounding box center [196, 211] width 100 height 17
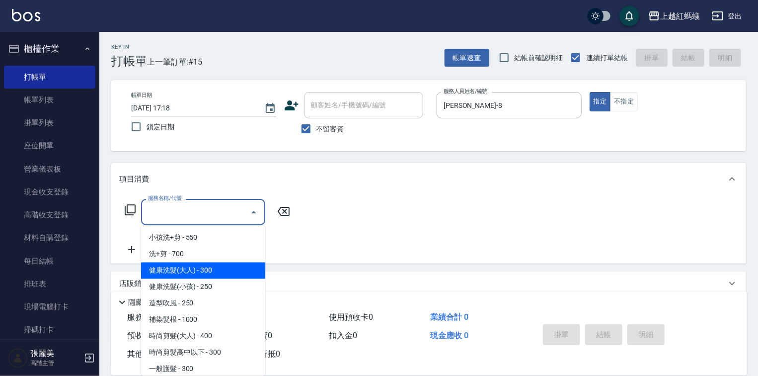
click at [224, 270] on span "健康洗髮(大人) - 300" at bounding box center [203, 270] width 124 height 16
type input "健康洗髮(大人)(201)"
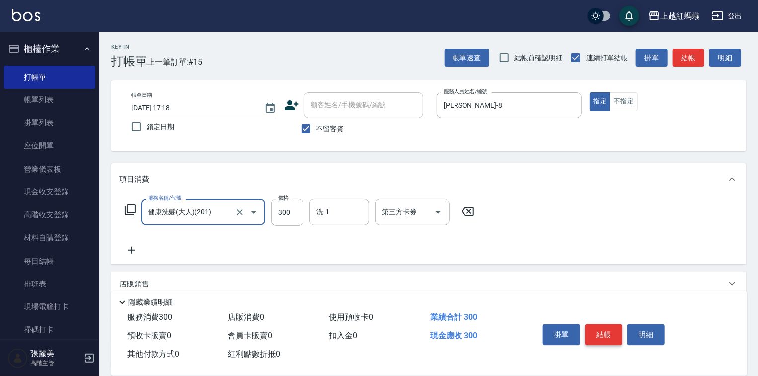
click at [613, 328] on button "結帳" at bounding box center [603, 334] width 37 height 21
